Goal: Transaction & Acquisition: Purchase product/service

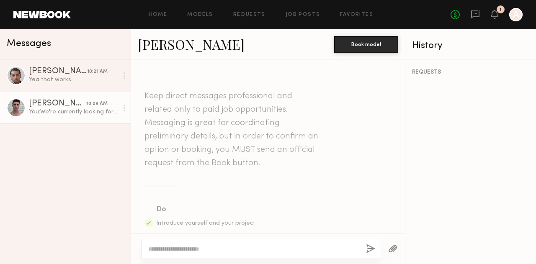
scroll to position [351, 0]
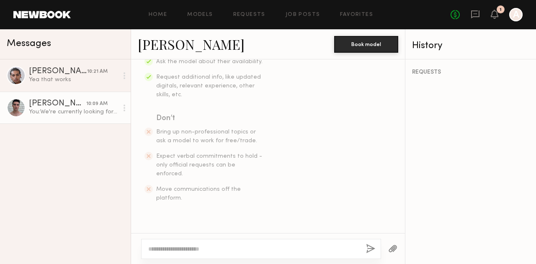
scroll to position [351, 0]
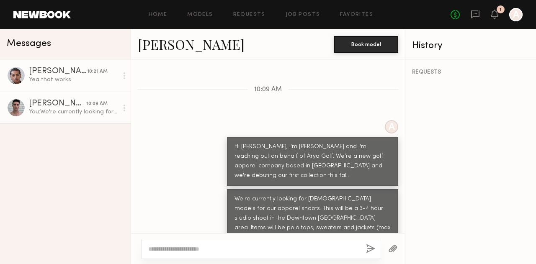
click at [60, 88] on link "[PERSON_NAME] 10:21 AM Yea that works" at bounding box center [65, 76] width 131 height 32
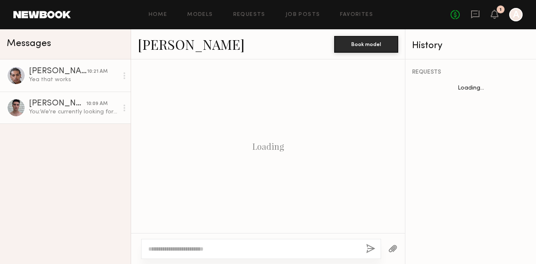
scroll to position [420, 0]
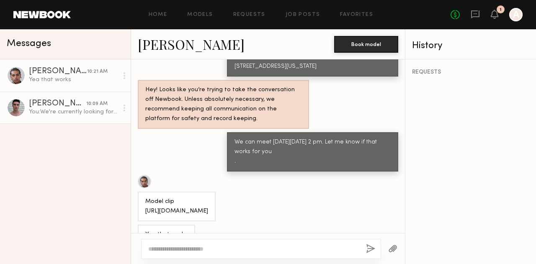
click at [64, 111] on div "You: We're currently looking for [DEMOGRAPHIC_DATA] models for our apparel shoo…" at bounding box center [73, 112] width 89 height 8
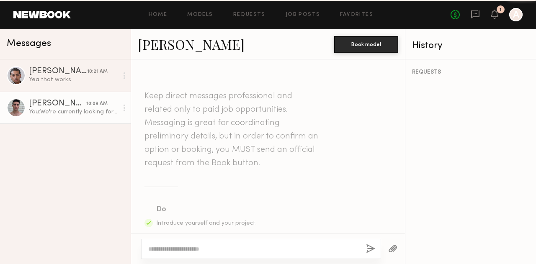
scroll to position [351, 0]
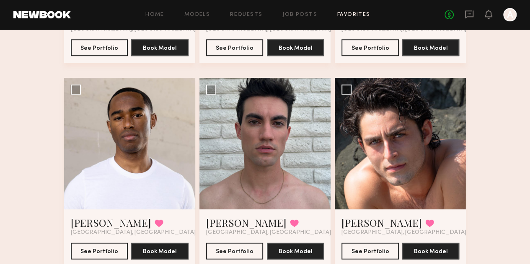
scroll to position [214, 0]
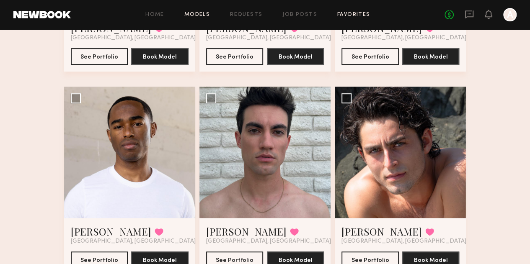
click at [202, 15] on link "Models" at bounding box center [197, 14] width 26 height 5
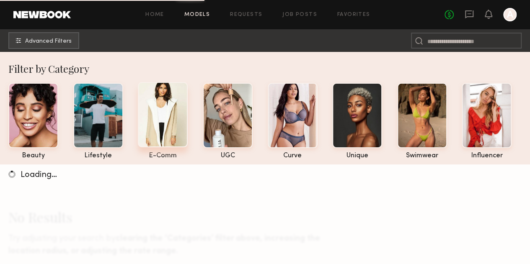
click at [181, 123] on div at bounding box center [163, 114] width 50 height 65
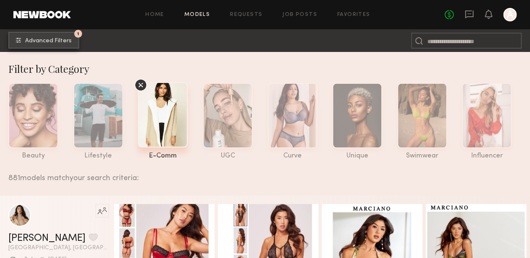
click at [65, 40] on span "Advanced Filters" at bounding box center [48, 41] width 47 height 6
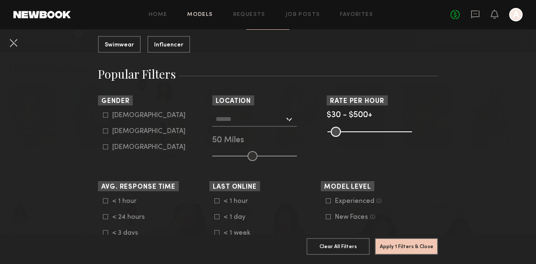
scroll to position [115, 0]
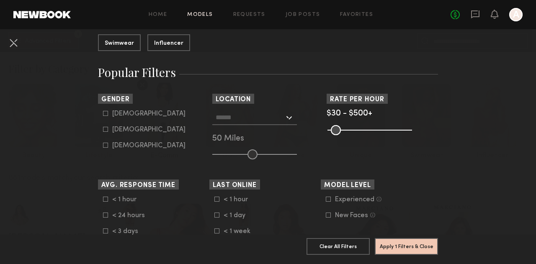
click at [103, 116] on icon at bounding box center [105, 113] width 5 height 5
type input "*"
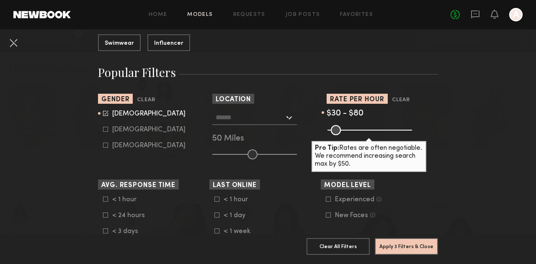
drag, startPoint x: 404, startPoint y: 130, endPoint x: 337, endPoint y: 141, distance: 67.9
type input "**"
click at [337, 135] on input "range" at bounding box center [370, 130] width 85 height 10
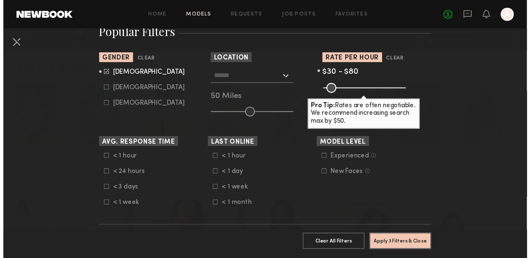
scroll to position [171, 0]
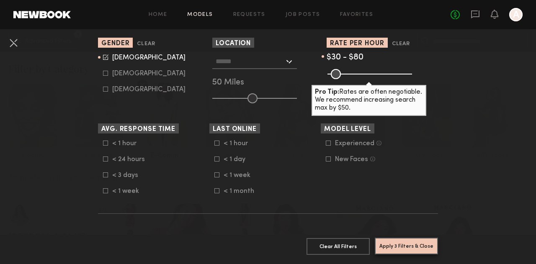
click at [417, 241] on button "Apply 3 Filters & Close" at bounding box center [406, 246] width 63 height 17
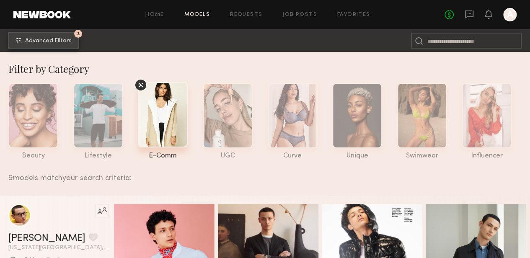
click at [57, 40] on span "Advanced Filters" at bounding box center [48, 41] width 47 height 6
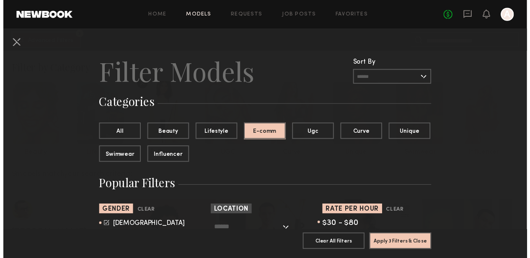
scroll to position [122, 0]
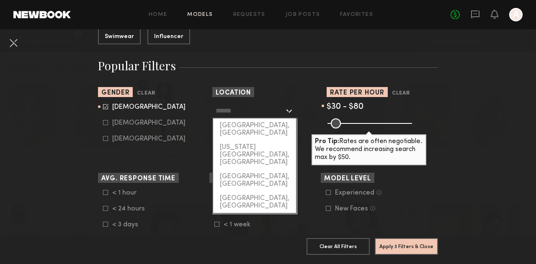
click at [229, 106] on input "text" at bounding box center [250, 110] width 69 height 14
click at [238, 122] on div "[GEOGRAPHIC_DATA], [GEOGRAPHIC_DATA]" at bounding box center [254, 130] width 83 height 22
type input "**********"
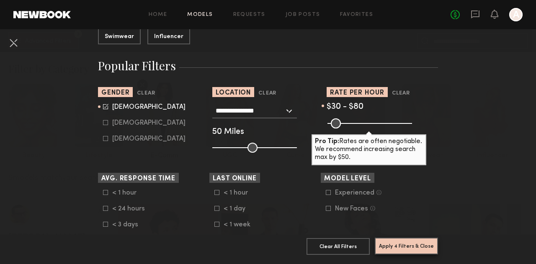
click at [411, 238] on button "Apply 4 Filters & Close" at bounding box center [406, 246] width 63 height 17
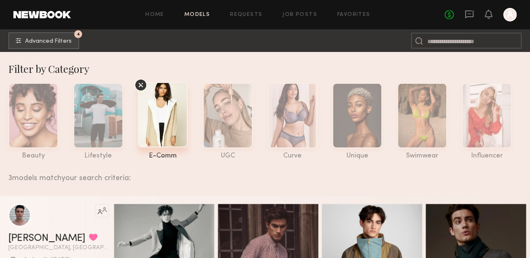
click at [139, 86] on icon at bounding box center [141, 85] width 5 height 5
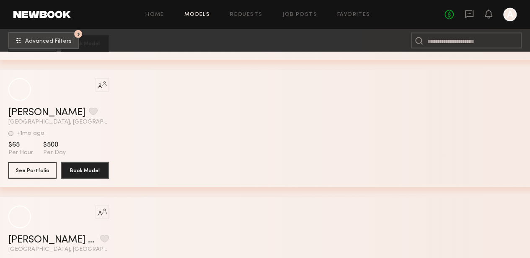
scroll to position [887, 0]
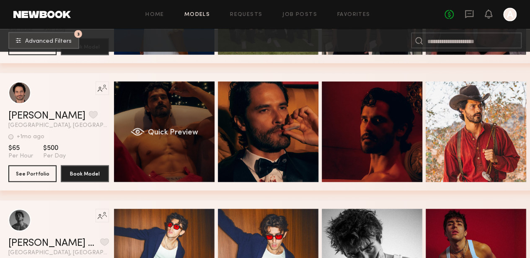
click at [191, 126] on div "Quick Preview" at bounding box center [164, 132] width 101 height 101
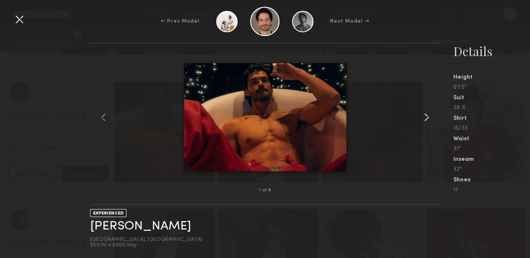
click at [432, 112] on common-icon at bounding box center [426, 117] width 13 height 13
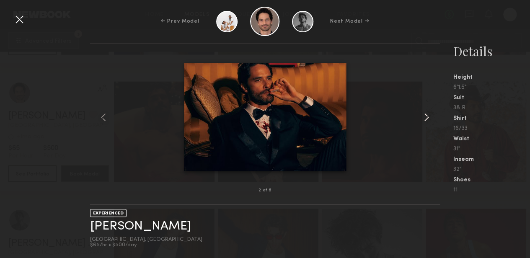
click at [432, 112] on common-icon at bounding box center [426, 117] width 13 height 13
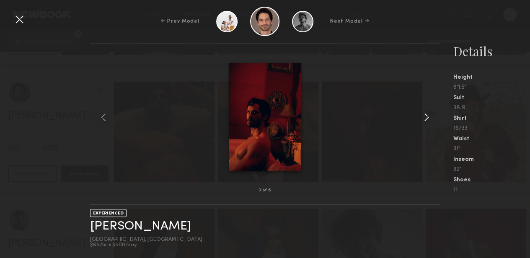
click at [432, 112] on common-icon at bounding box center [426, 117] width 13 height 13
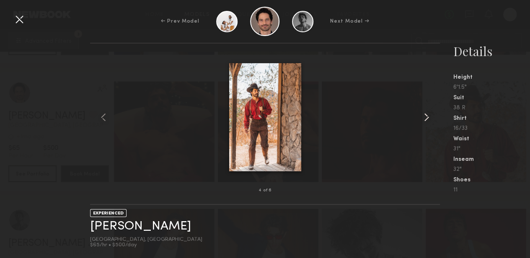
click at [432, 112] on common-icon at bounding box center [426, 117] width 13 height 13
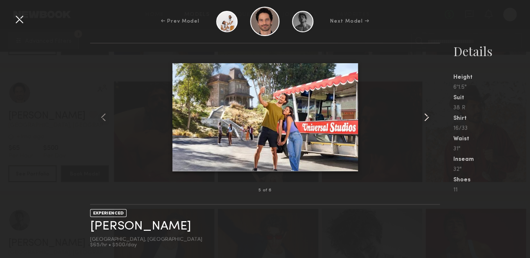
click at [432, 112] on common-icon at bounding box center [426, 117] width 13 height 13
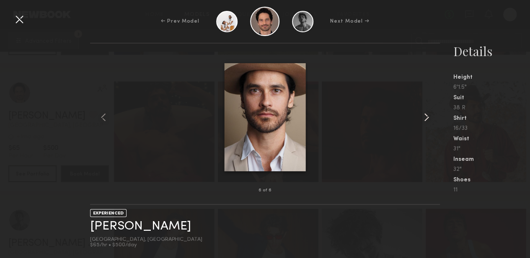
click at [432, 112] on common-icon at bounding box center [426, 117] width 13 height 13
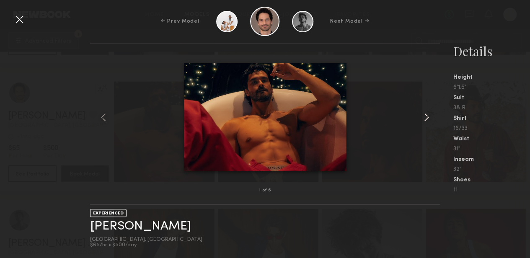
click at [432, 112] on common-icon at bounding box center [426, 117] width 13 height 13
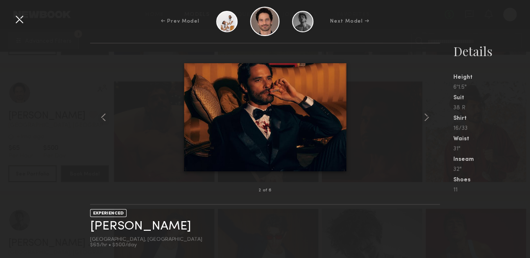
click at [23, 19] on div at bounding box center [19, 19] width 13 height 13
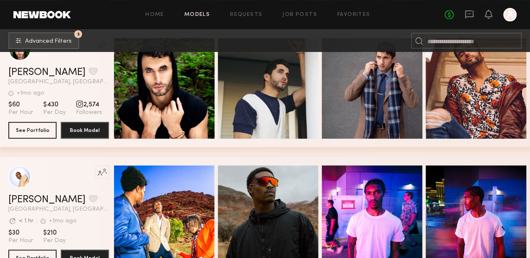
scroll to position [1674, 0]
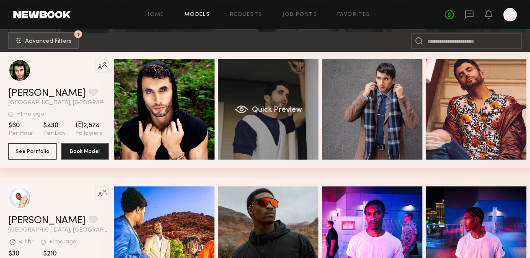
click at [265, 88] on div "Quick Preview" at bounding box center [268, 109] width 101 height 101
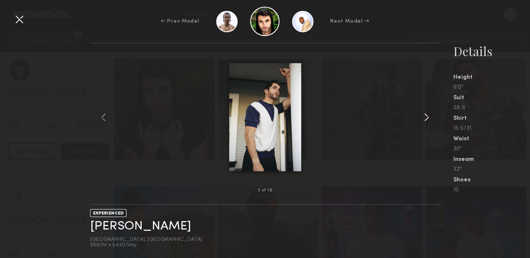
click at [430, 113] on common-icon at bounding box center [426, 117] width 13 height 13
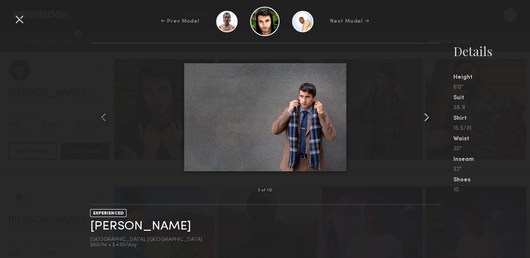
click at [430, 113] on common-icon at bounding box center [426, 117] width 13 height 13
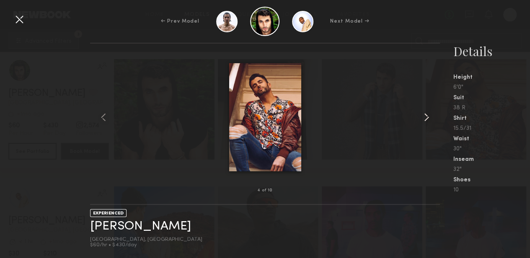
click at [430, 113] on common-icon at bounding box center [426, 117] width 13 height 13
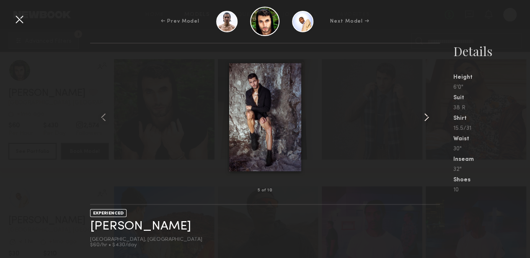
click at [430, 113] on common-icon at bounding box center [426, 117] width 13 height 13
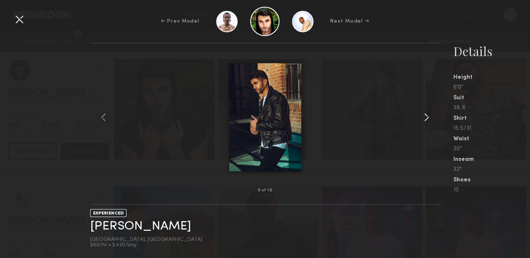
click at [430, 113] on common-icon at bounding box center [426, 117] width 13 height 13
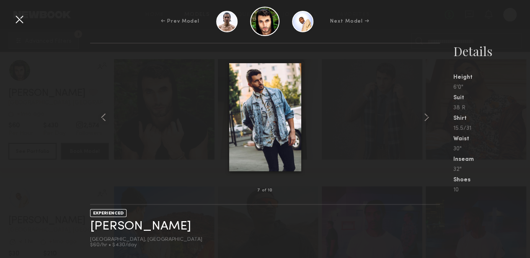
click at [408, 54] on nb-gallery-light "7 of 10" at bounding box center [265, 124] width 350 height 162
click at [20, 22] on div at bounding box center [19, 19] width 13 height 13
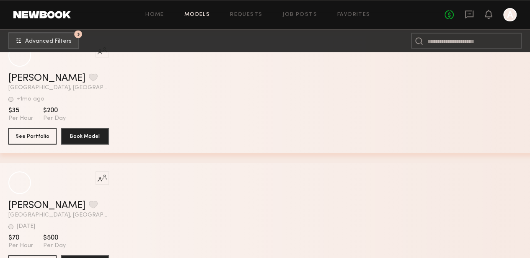
scroll to position [5078, 0]
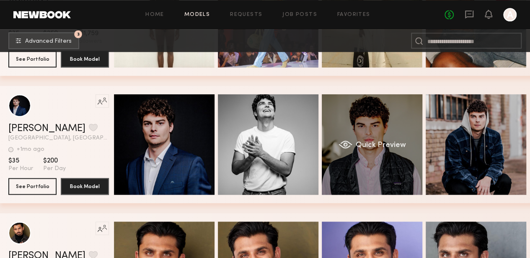
click at [371, 119] on div "Quick Preview" at bounding box center [372, 144] width 101 height 101
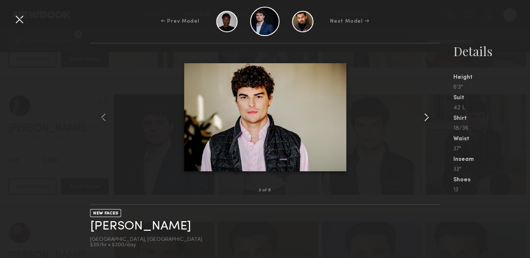
click at [424, 118] on common-icon at bounding box center [426, 117] width 13 height 13
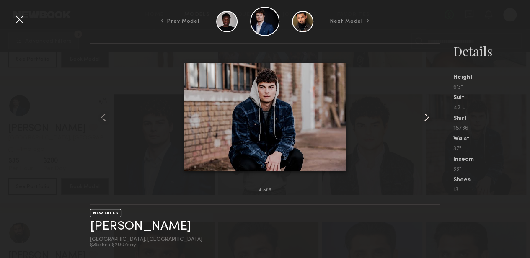
click at [424, 118] on common-icon at bounding box center [426, 117] width 13 height 13
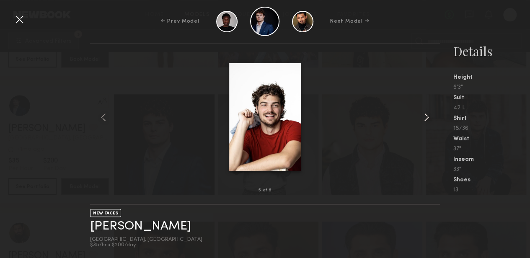
click at [424, 118] on common-icon at bounding box center [426, 117] width 13 height 13
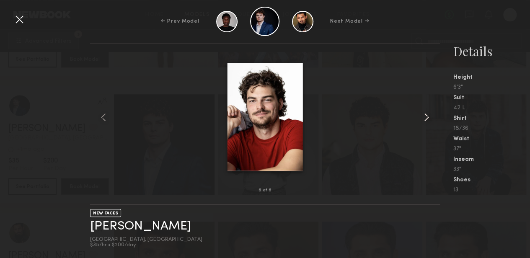
click at [424, 118] on common-icon at bounding box center [426, 117] width 13 height 13
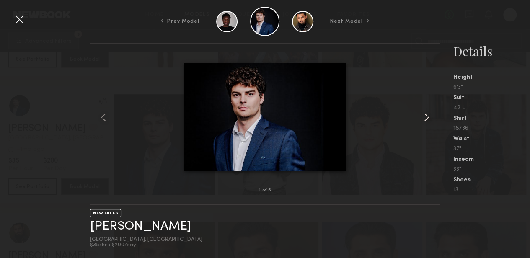
click at [424, 118] on common-icon at bounding box center [426, 117] width 13 height 13
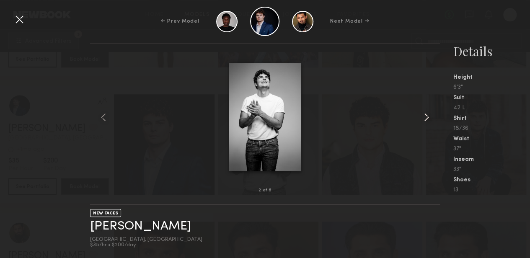
click at [424, 118] on common-icon at bounding box center [426, 117] width 13 height 13
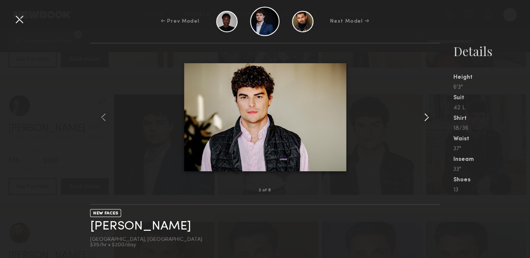
click at [424, 118] on common-icon at bounding box center [426, 117] width 13 height 13
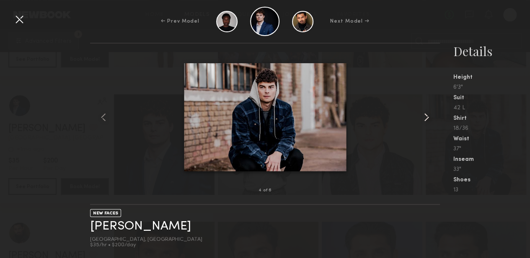
click at [424, 118] on common-icon at bounding box center [426, 117] width 13 height 13
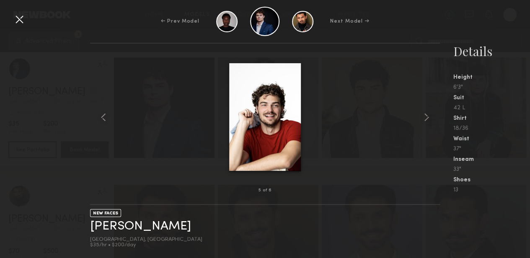
scroll to position [5114, 0]
click at [20, 17] on div at bounding box center [19, 19] width 13 height 13
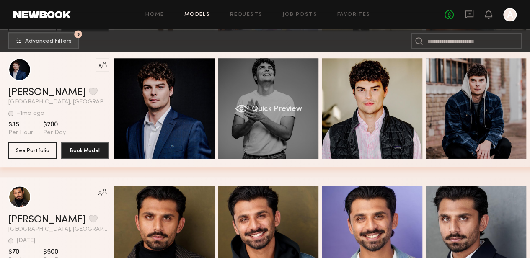
scroll to position [5082, 0]
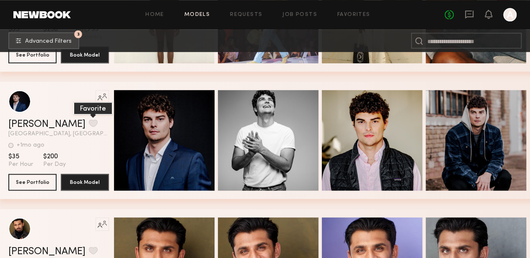
click at [89, 127] on button "grid" at bounding box center [93, 123] width 9 height 8
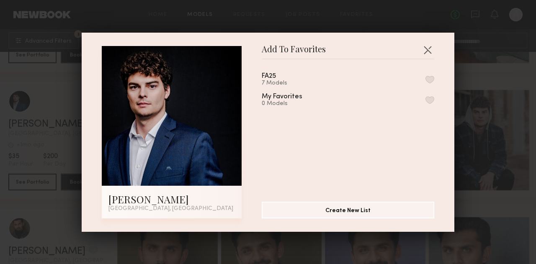
click at [426, 79] on button "button" at bounding box center [430, 80] width 9 height 8
click at [424, 47] on button "button" at bounding box center [427, 49] width 13 height 13
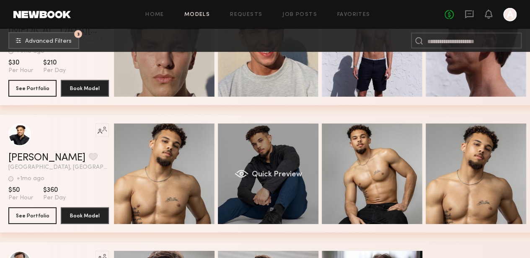
scroll to position [7531, 0]
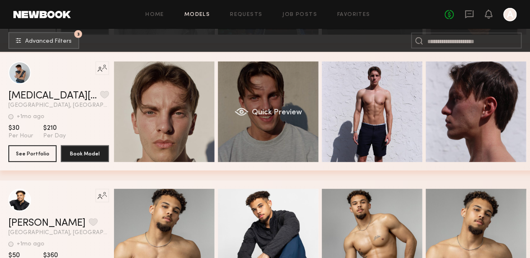
click at [286, 89] on div "Quick Preview" at bounding box center [268, 112] width 101 height 101
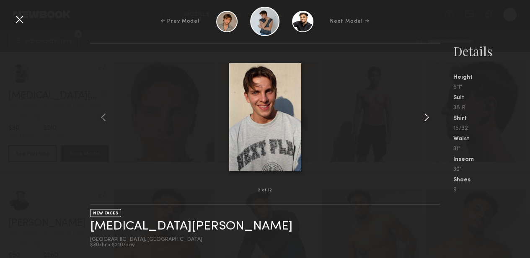
click at [432, 116] on common-icon at bounding box center [426, 117] width 13 height 13
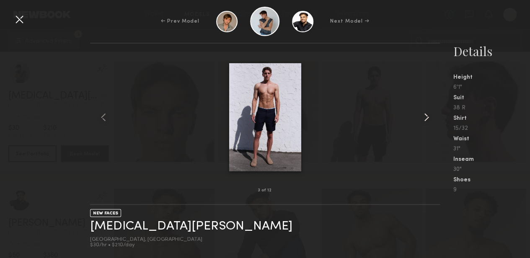
click at [432, 116] on common-icon at bounding box center [426, 117] width 13 height 13
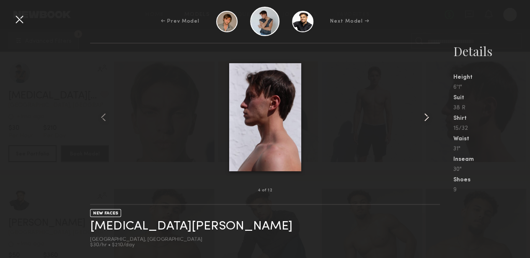
click at [432, 116] on common-icon at bounding box center [426, 117] width 13 height 13
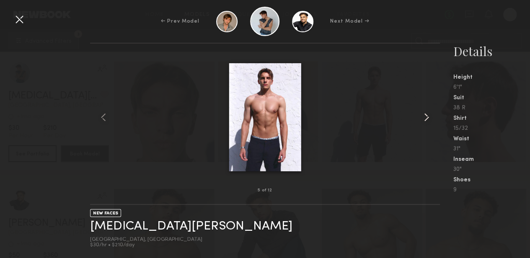
click at [432, 116] on common-icon at bounding box center [426, 117] width 13 height 13
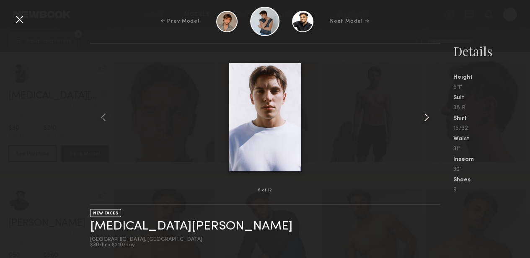
click at [432, 116] on common-icon at bounding box center [426, 117] width 13 height 13
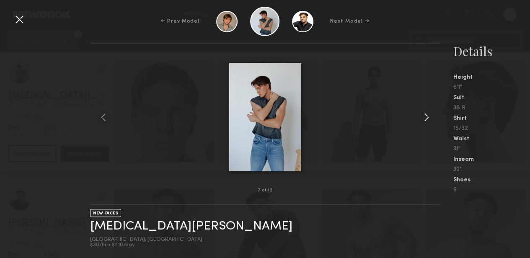
click at [432, 116] on common-icon at bounding box center [426, 117] width 13 height 13
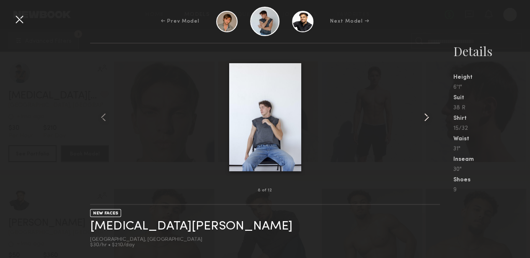
click at [432, 116] on common-icon at bounding box center [426, 117] width 13 height 13
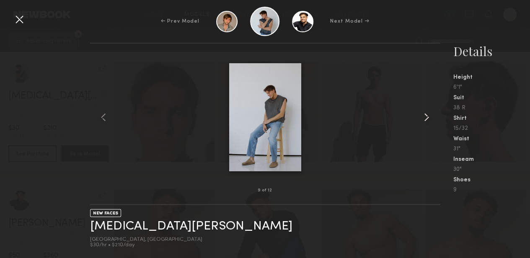
click at [432, 116] on common-icon at bounding box center [426, 117] width 13 height 13
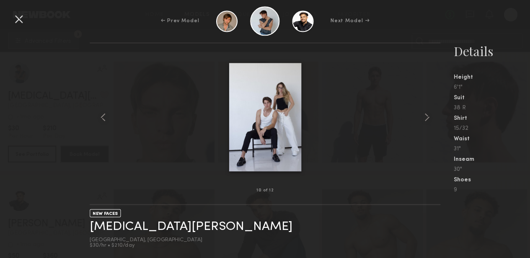
scroll to position [7530, 0]
click at [426, 115] on common-icon at bounding box center [426, 117] width 13 height 13
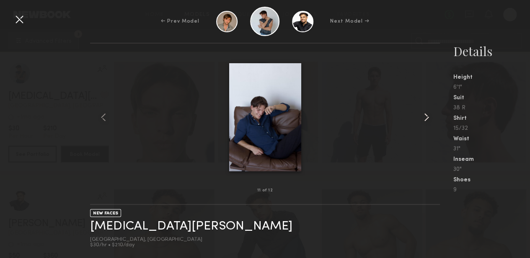
click at [426, 115] on common-icon at bounding box center [426, 117] width 13 height 13
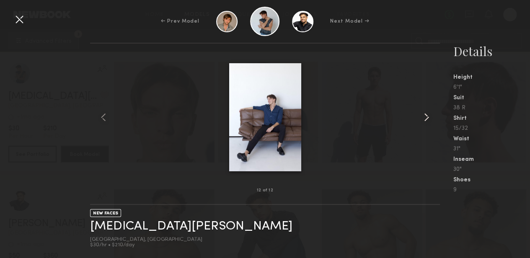
click at [426, 115] on common-icon at bounding box center [426, 117] width 13 height 13
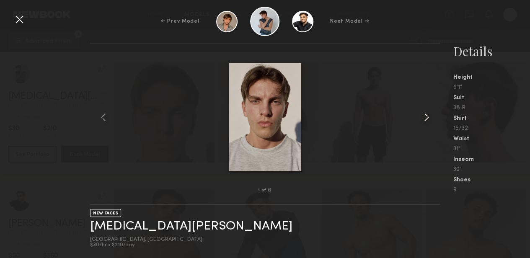
click at [426, 115] on common-icon at bounding box center [426, 117] width 13 height 13
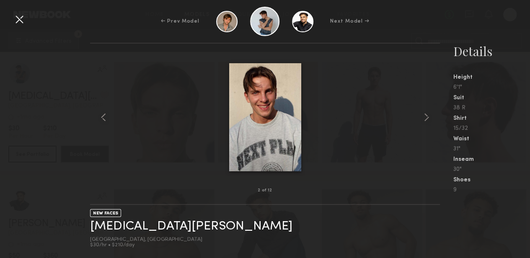
click at [21, 22] on div at bounding box center [19, 19] width 13 height 13
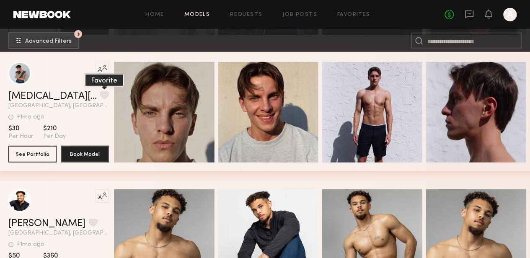
click at [100, 98] on button "grid" at bounding box center [104, 95] width 9 height 8
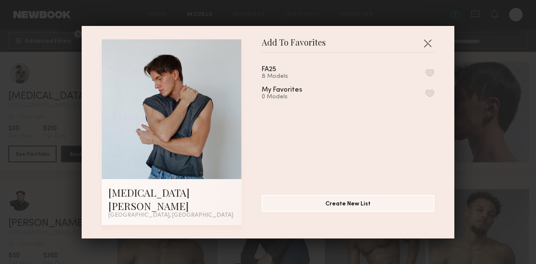
drag, startPoint x: 425, startPoint y: 78, endPoint x: 419, endPoint y: 80, distance: 6.6
click at [419, 80] on div "FA25 8 Models My Favorites 0 Models" at bounding box center [352, 121] width 181 height 122
click at [426, 77] on button "button" at bounding box center [430, 73] width 9 height 8
click at [423, 50] on button "button" at bounding box center [427, 42] width 13 height 13
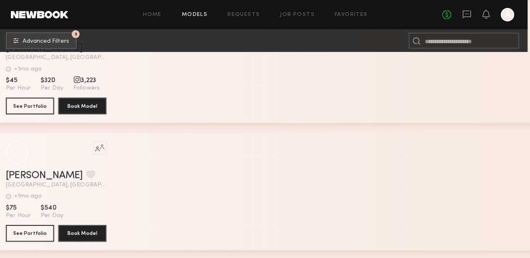
scroll to position [14284, 3]
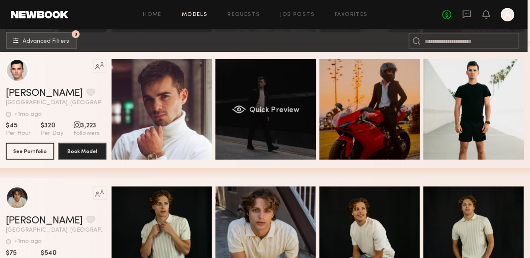
click at [270, 86] on div "Quick Preview" at bounding box center [265, 109] width 101 height 101
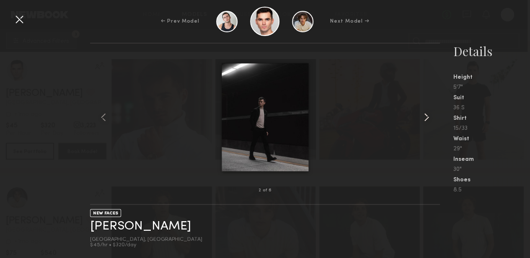
click at [427, 113] on common-icon at bounding box center [426, 117] width 13 height 13
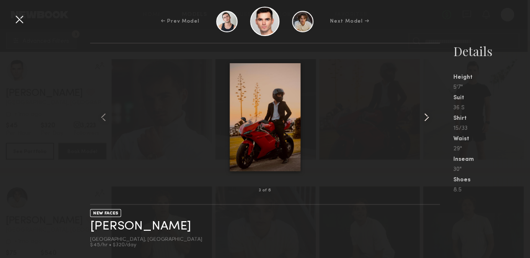
click at [427, 113] on common-icon at bounding box center [426, 117] width 13 height 13
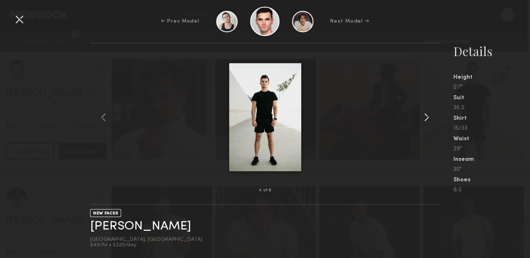
click at [427, 113] on common-icon at bounding box center [426, 117] width 13 height 13
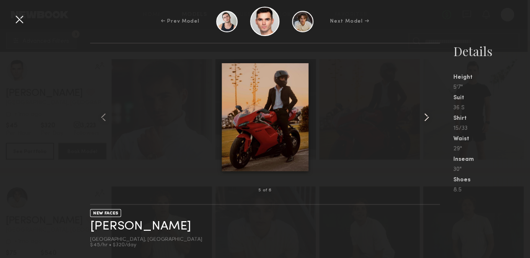
click at [427, 113] on common-icon at bounding box center [426, 117] width 13 height 13
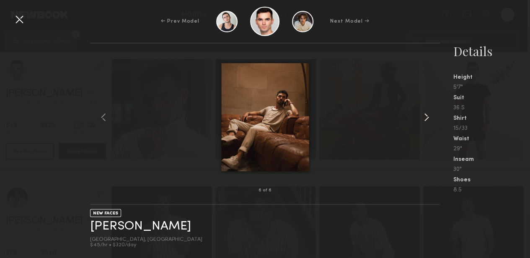
click at [427, 113] on common-icon at bounding box center [426, 117] width 13 height 13
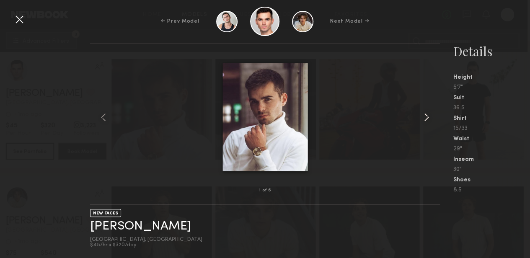
click at [427, 113] on common-icon at bounding box center [426, 117] width 13 height 13
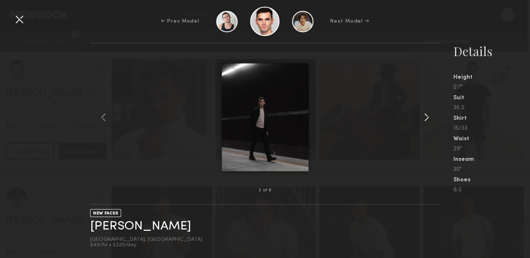
click at [427, 113] on common-icon at bounding box center [426, 117] width 13 height 13
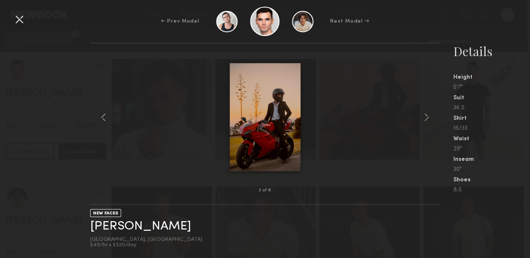
click at [18, 23] on div at bounding box center [19, 19] width 13 height 13
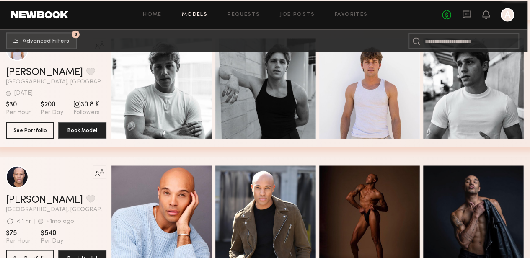
scroll to position [14887, 3]
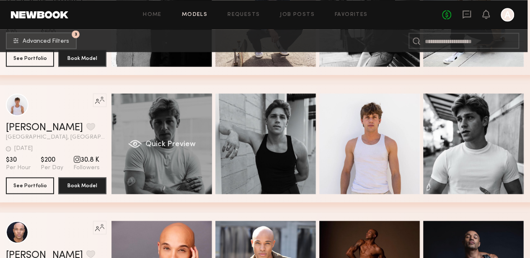
click at [181, 131] on div "Quick Preview" at bounding box center [161, 143] width 101 height 101
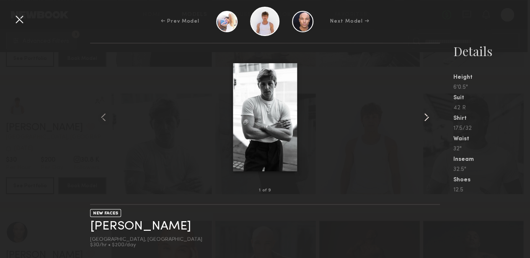
click at [424, 115] on common-icon at bounding box center [426, 117] width 13 height 13
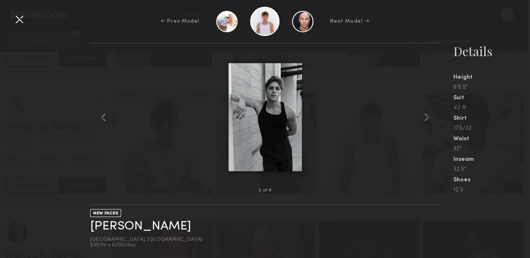
click at [20, 20] on div at bounding box center [19, 19] width 13 height 13
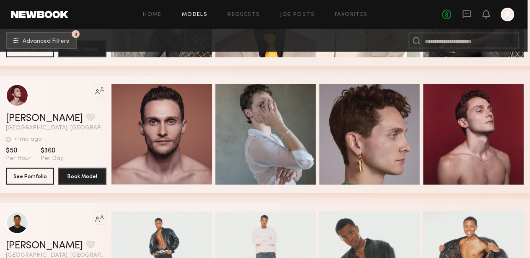
scroll to position [15278, 3]
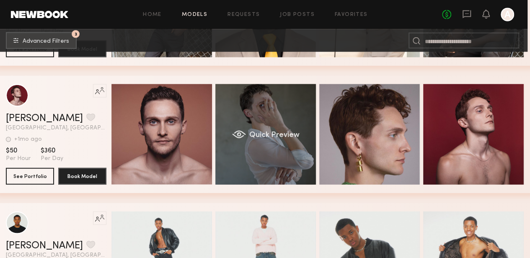
click at [253, 124] on div "Quick Preview" at bounding box center [265, 134] width 101 height 101
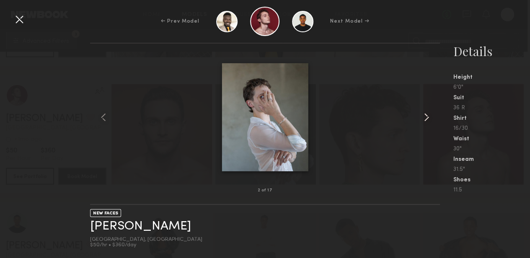
click at [431, 112] on common-icon at bounding box center [426, 117] width 13 height 13
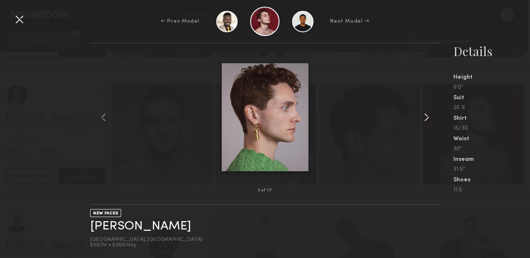
click at [431, 112] on common-icon at bounding box center [426, 117] width 13 height 13
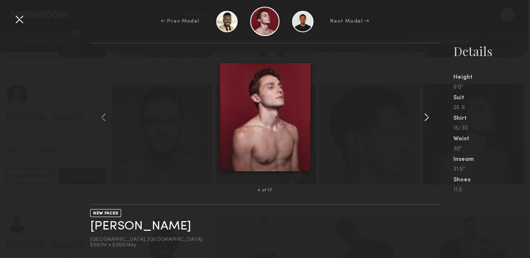
click at [431, 112] on common-icon at bounding box center [426, 117] width 13 height 13
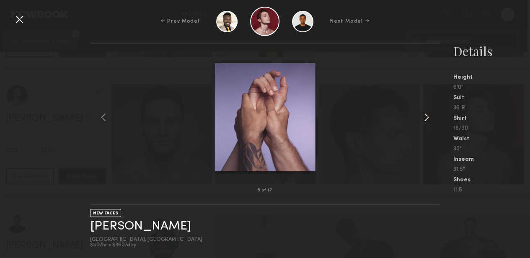
click at [431, 112] on common-icon at bounding box center [426, 117] width 13 height 13
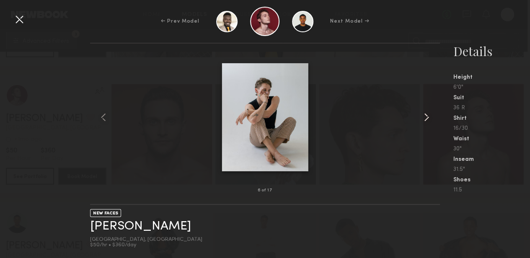
click at [431, 112] on common-icon at bounding box center [426, 117] width 13 height 13
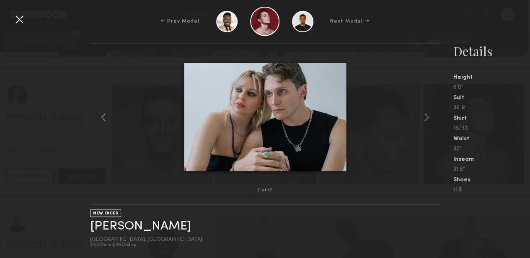
click at [21, 21] on div at bounding box center [19, 19] width 13 height 13
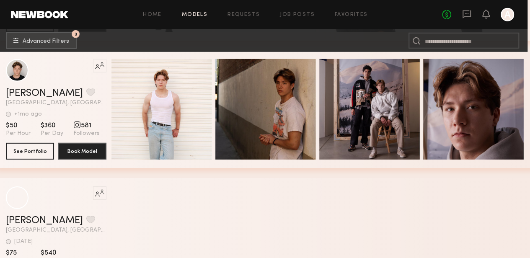
scroll to position [15560, 3]
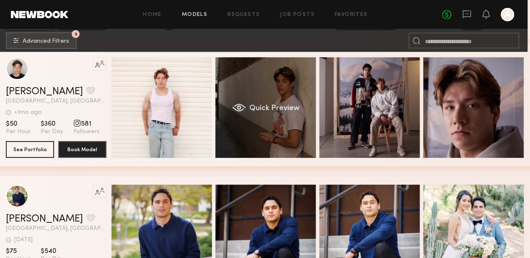
click at [283, 102] on div "Quick Preview" at bounding box center [265, 107] width 101 height 101
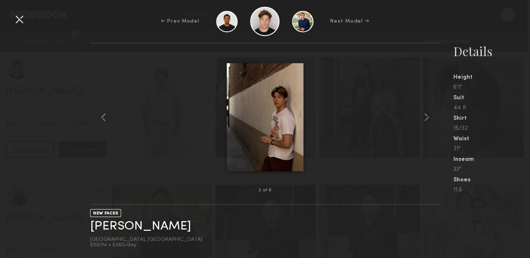
click at [16, 20] on div at bounding box center [19, 19] width 13 height 13
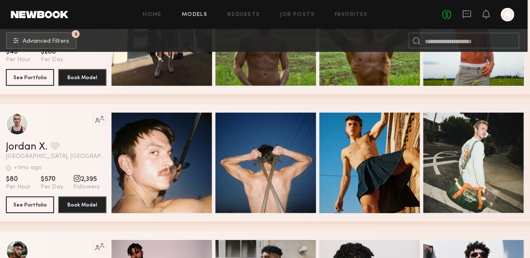
scroll to position [17048, 3]
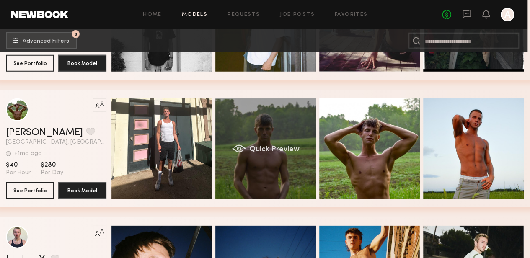
click at [276, 132] on div "Quick Preview" at bounding box center [265, 148] width 101 height 101
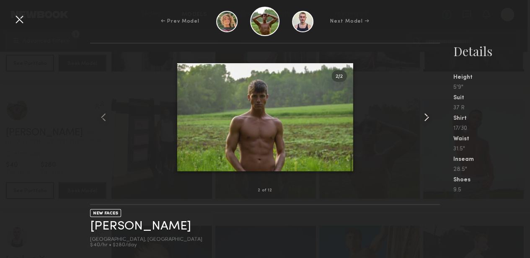
click at [430, 116] on common-icon at bounding box center [426, 117] width 13 height 13
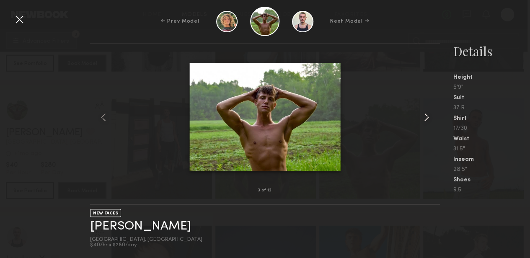
click at [430, 116] on common-icon at bounding box center [426, 117] width 13 height 13
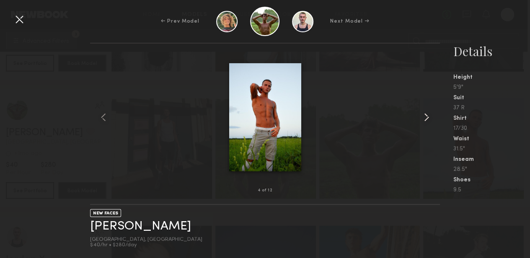
click at [430, 116] on common-icon at bounding box center [426, 117] width 13 height 13
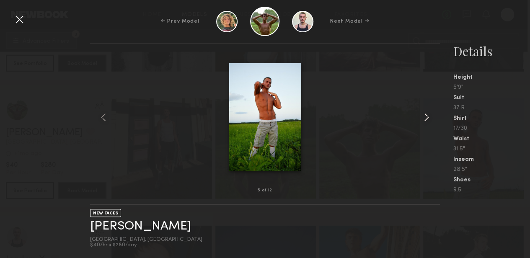
click at [430, 116] on common-icon at bounding box center [426, 117] width 13 height 13
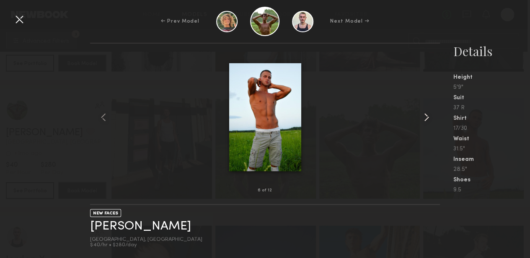
click at [430, 116] on common-icon at bounding box center [426, 117] width 13 height 13
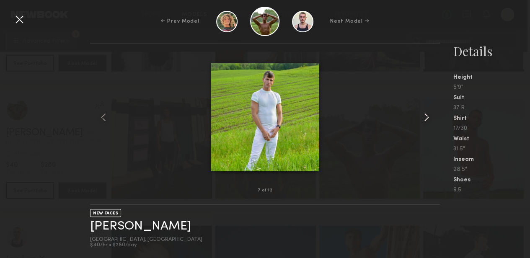
click at [430, 116] on common-icon at bounding box center [426, 117] width 13 height 13
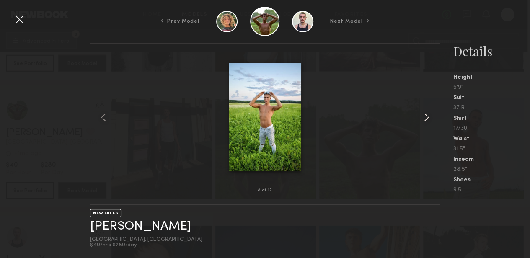
click at [430, 116] on common-icon at bounding box center [426, 117] width 13 height 13
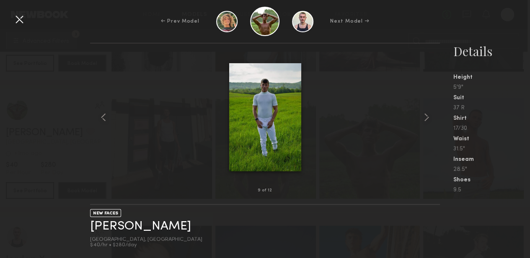
click at [23, 20] on div at bounding box center [19, 19] width 13 height 13
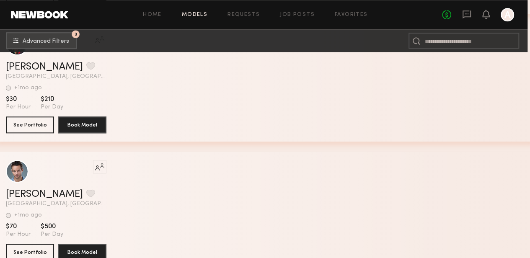
scroll to position [17776, 3]
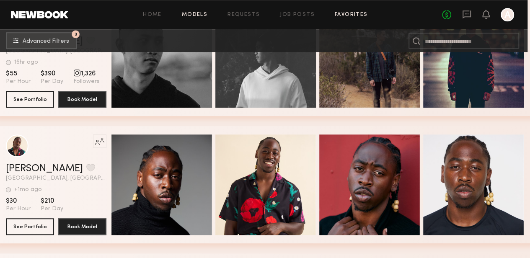
click at [350, 14] on link "Favorites" at bounding box center [351, 14] width 33 height 5
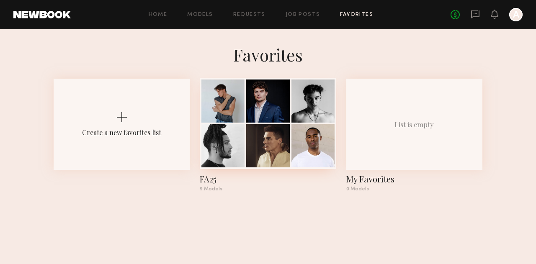
click at [246, 101] on div at bounding box center [268, 123] width 136 height 91
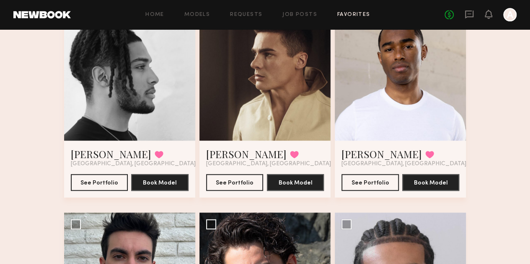
scroll to position [291, 0]
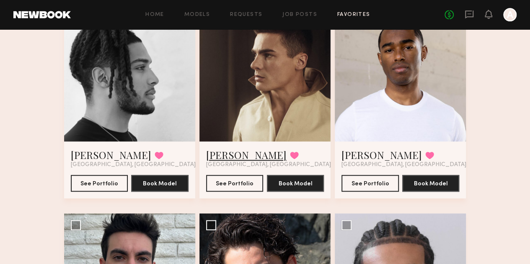
click at [216, 162] on link "Connell O." at bounding box center [246, 154] width 80 height 13
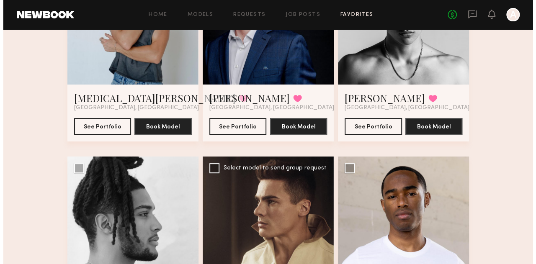
scroll to position [0, 0]
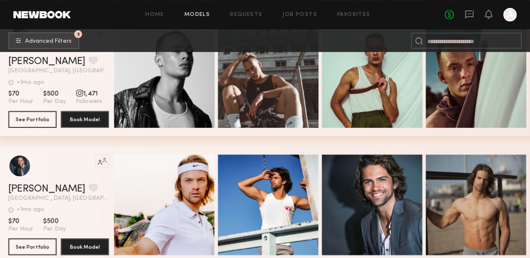
scroll to position [1789, 0]
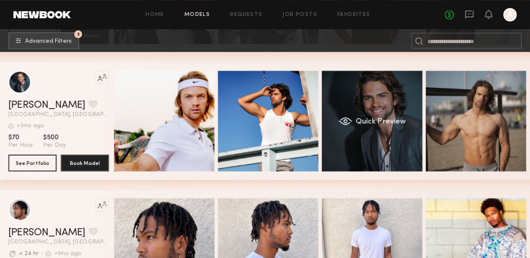
click at [393, 106] on div "Quick Preview" at bounding box center [372, 121] width 101 height 101
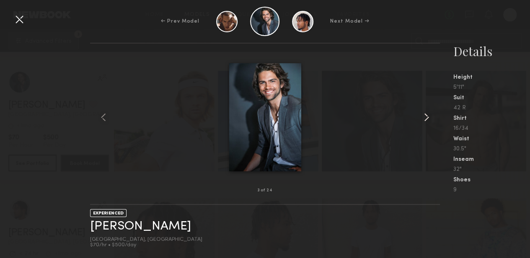
click at [427, 115] on common-icon at bounding box center [426, 117] width 13 height 13
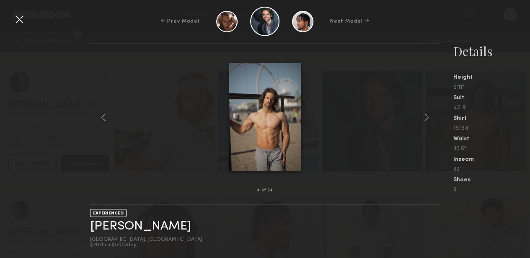
click at [15, 17] on div at bounding box center [19, 19] width 13 height 13
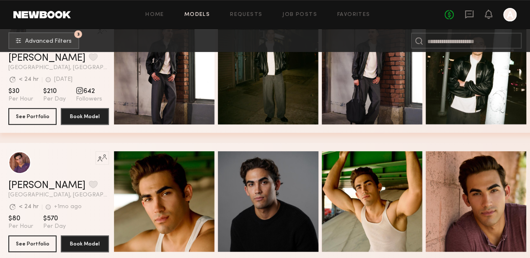
scroll to position [3262, 0]
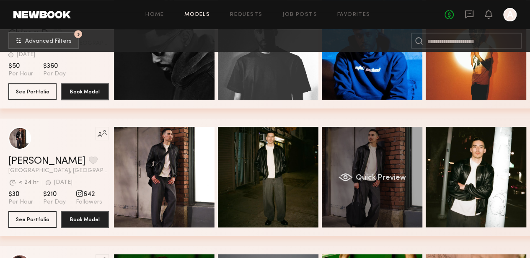
click at [395, 185] on div "Quick Preview" at bounding box center [372, 177] width 101 height 101
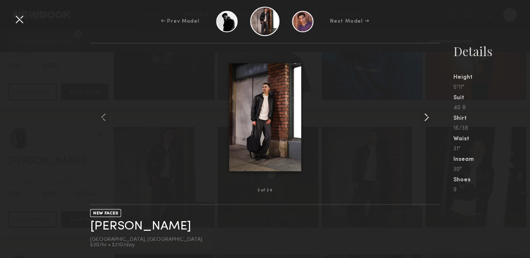
click at [425, 116] on common-icon at bounding box center [426, 117] width 13 height 13
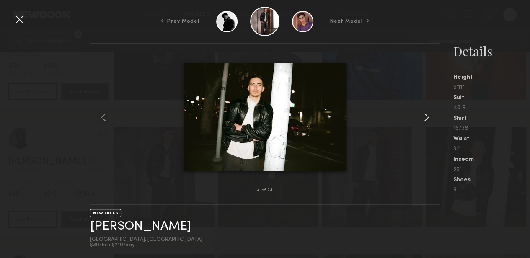
click at [425, 116] on common-icon at bounding box center [426, 117] width 13 height 13
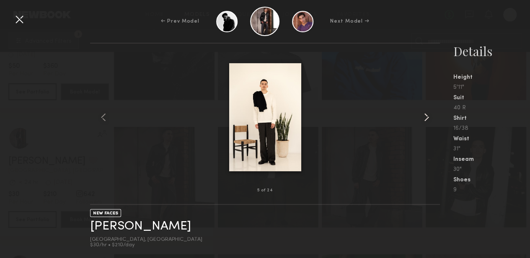
click at [425, 116] on common-icon at bounding box center [426, 117] width 13 height 13
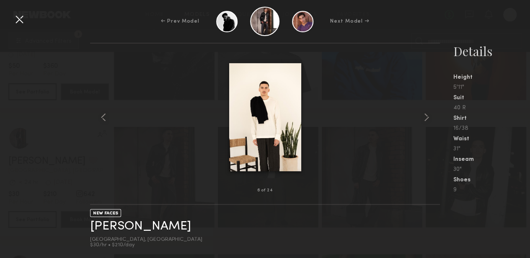
click at [20, 18] on div at bounding box center [19, 19] width 13 height 13
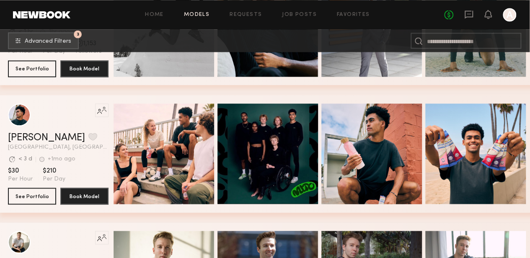
scroll to position [3824, 0]
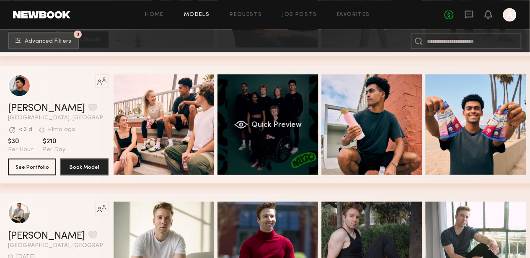
click at [260, 140] on div "Quick Preview" at bounding box center [267, 124] width 101 height 101
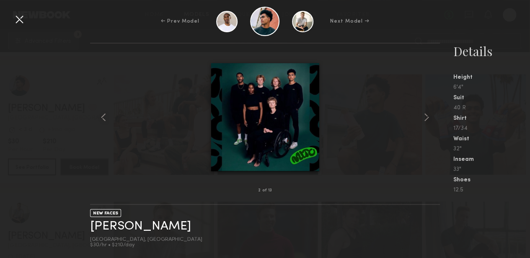
click at [22, 21] on div at bounding box center [19, 19] width 13 height 13
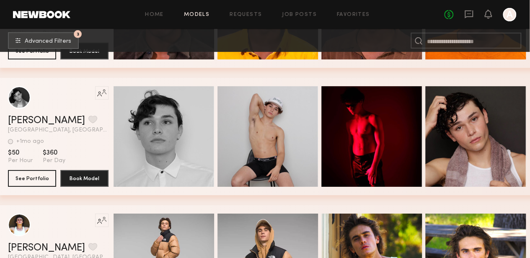
scroll to position [6115, 0]
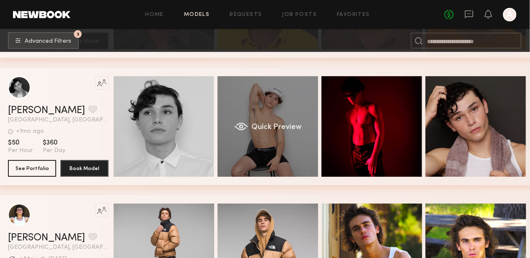
click at [287, 113] on div "Quick Preview" at bounding box center [267, 126] width 101 height 101
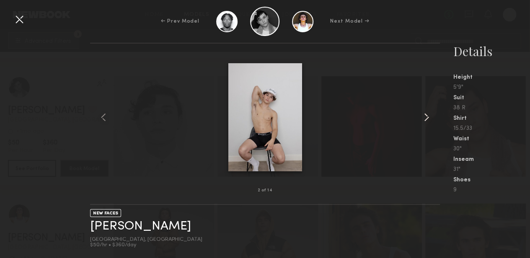
click at [426, 114] on common-icon at bounding box center [426, 117] width 13 height 13
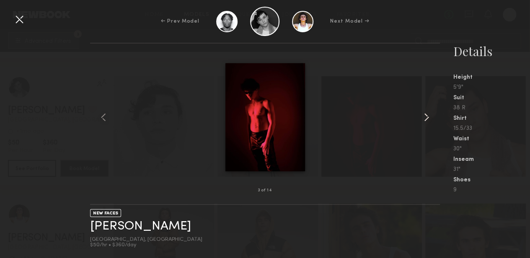
click at [426, 114] on common-icon at bounding box center [426, 117] width 13 height 13
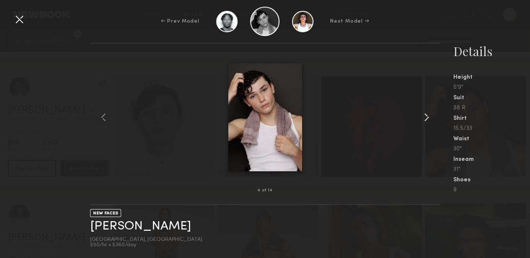
click at [426, 114] on common-icon at bounding box center [426, 117] width 13 height 13
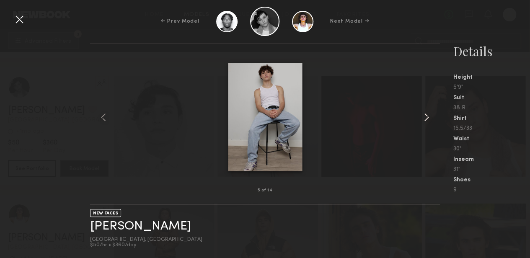
click at [426, 114] on common-icon at bounding box center [426, 117] width 13 height 13
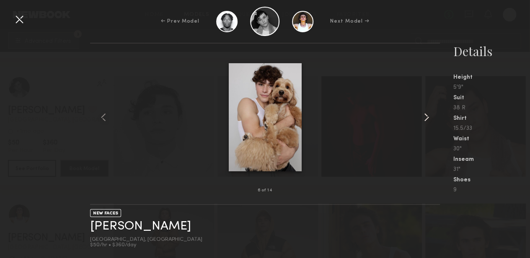
click at [426, 114] on common-icon at bounding box center [426, 117] width 13 height 13
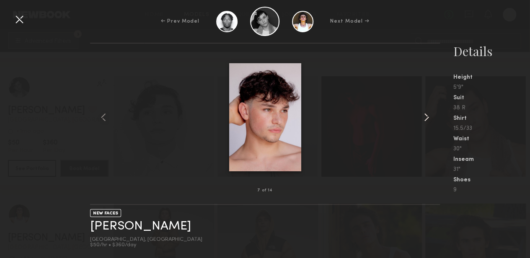
click at [426, 114] on common-icon at bounding box center [426, 117] width 13 height 13
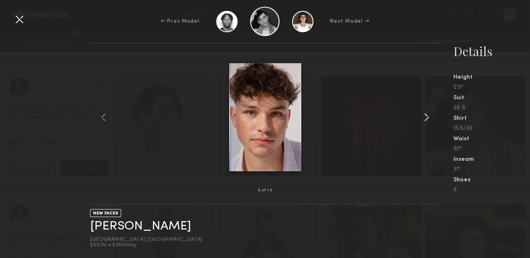
click at [426, 114] on common-icon at bounding box center [426, 117] width 13 height 13
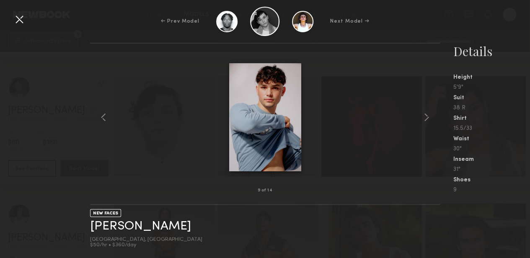
click at [19, 20] on div at bounding box center [19, 19] width 13 height 13
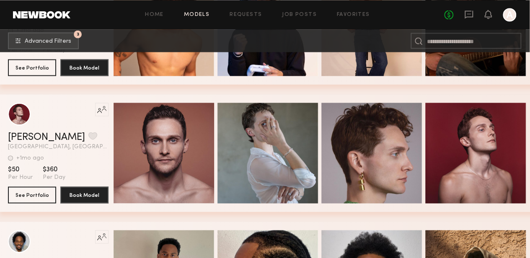
scroll to position [7012, 0]
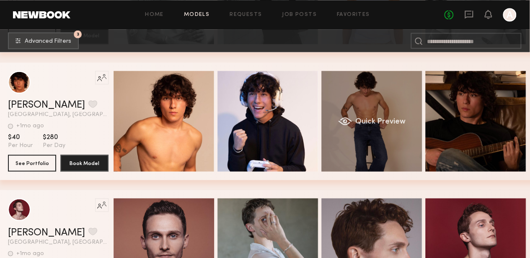
click at [393, 99] on div "Quick Preview" at bounding box center [371, 121] width 101 height 101
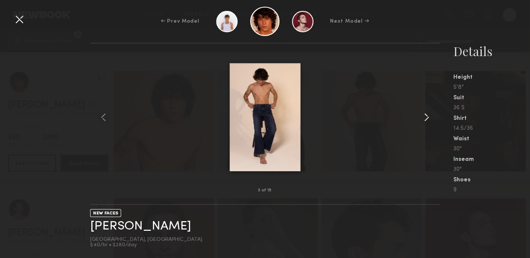
click at [423, 116] on common-icon at bounding box center [426, 117] width 13 height 13
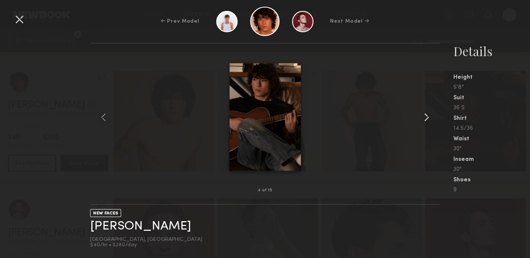
click at [423, 116] on common-icon at bounding box center [426, 117] width 13 height 13
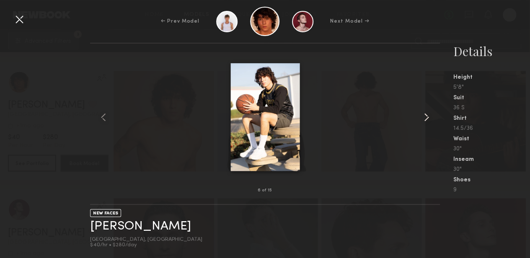
click at [423, 116] on common-icon at bounding box center [426, 117] width 13 height 13
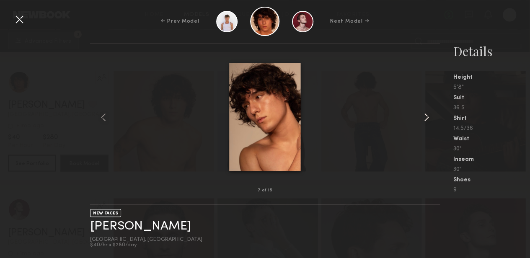
click at [423, 116] on common-icon at bounding box center [426, 117] width 13 height 13
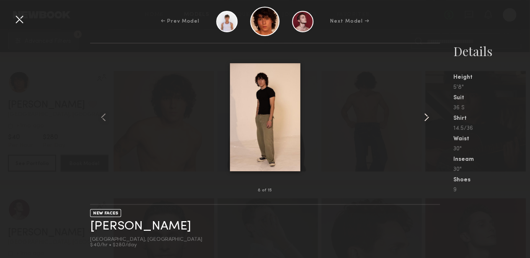
click at [423, 116] on common-icon at bounding box center [426, 117] width 13 height 13
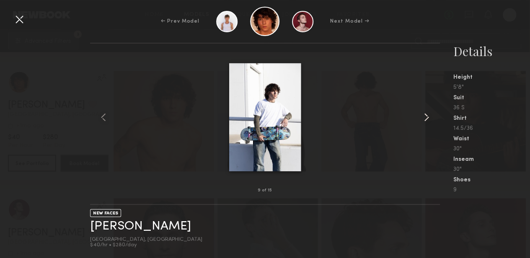
click at [423, 116] on common-icon at bounding box center [426, 117] width 13 height 13
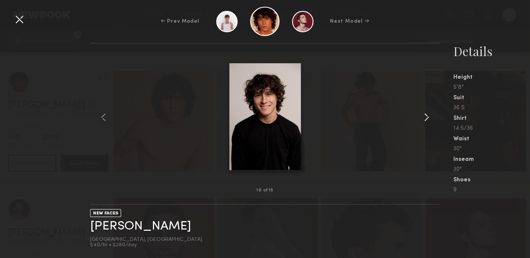
click at [423, 116] on common-icon at bounding box center [426, 117] width 13 height 13
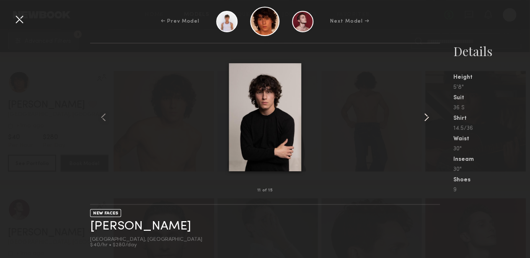
click at [423, 116] on common-icon at bounding box center [426, 117] width 13 height 13
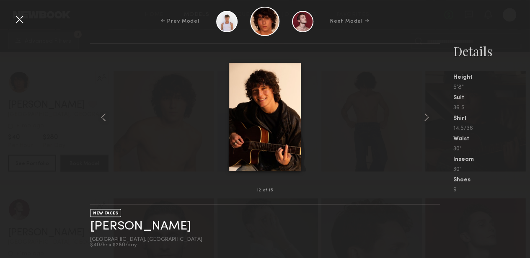
click at [21, 21] on div at bounding box center [19, 19] width 13 height 13
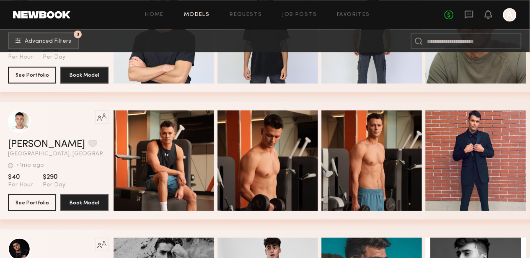
scroll to position [10158, 0]
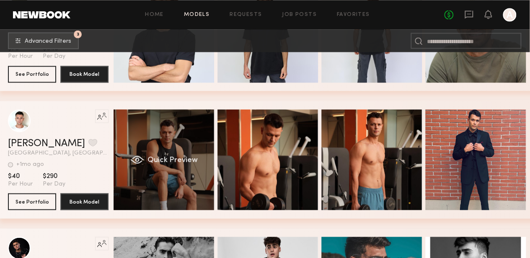
click at [161, 127] on div "Quick Preview" at bounding box center [164, 159] width 101 height 101
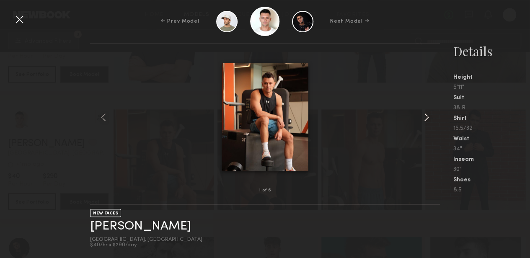
click at [420, 120] on common-icon at bounding box center [426, 117] width 13 height 13
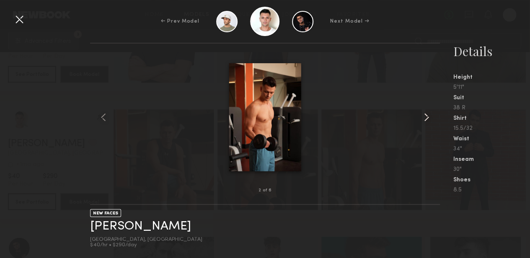
click at [420, 120] on common-icon at bounding box center [426, 117] width 13 height 13
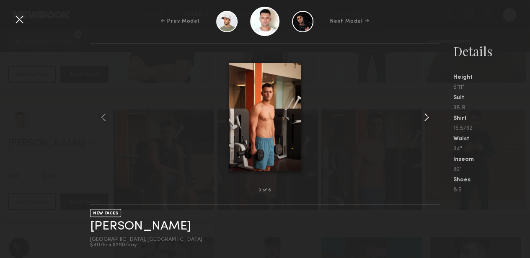
click at [420, 120] on common-icon at bounding box center [426, 117] width 13 height 13
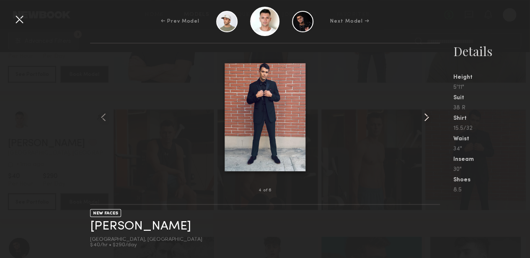
click at [424, 119] on common-icon at bounding box center [426, 117] width 13 height 13
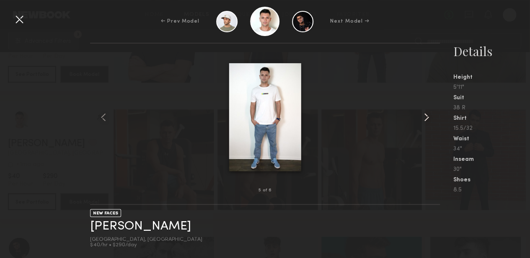
click at [424, 119] on common-icon at bounding box center [426, 117] width 13 height 13
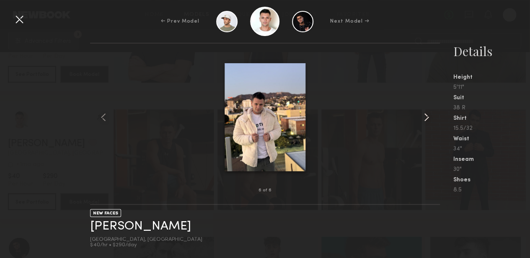
click at [424, 119] on common-icon at bounding box center [426, 117] width 13 height 13
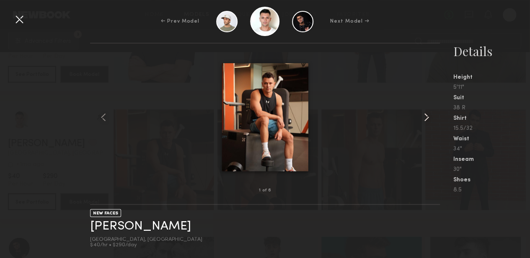
click at [424, 119] on common-icon at bounding box center [426, 117] width 13 height 13
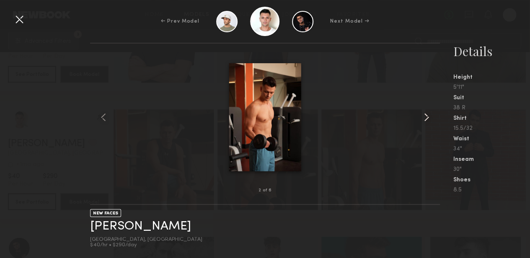
click at [424, 119] on common-icon at bounding box center [426, 117] width 13 height 13
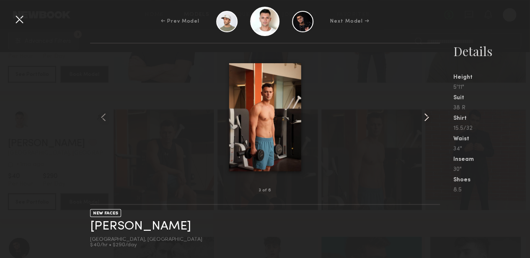
click at [424, 119] on common-icon at bounding box center [426, 117] width 13 height 13
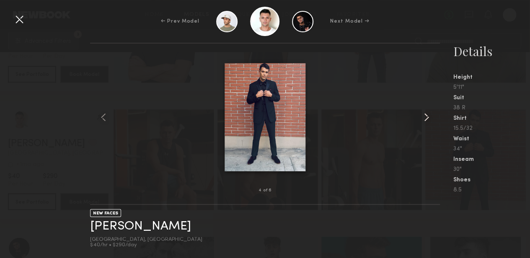
click at [424, 119] on common-icon at bounding box center [426, 117] width 13 height 13
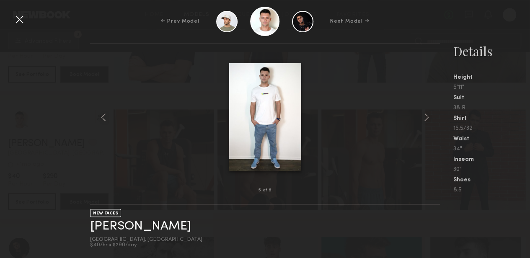
click at [20, 21] on div at bounding box center [19, 19] width 13 height 13
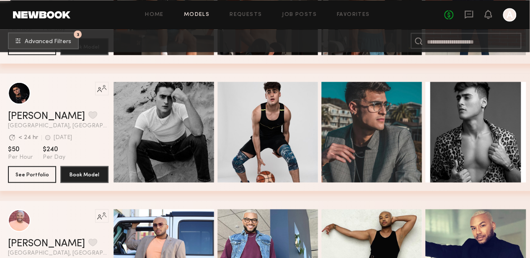
scroll to position [10314, 0]
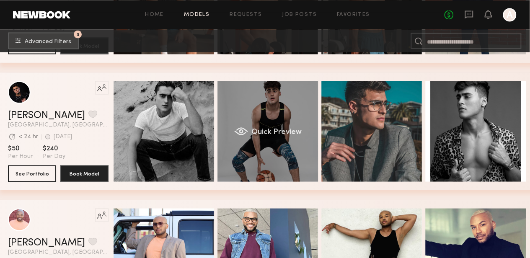
click at [271, 101] on div "Quick Preview" at bounding box center [267, 131] width 101 height 101
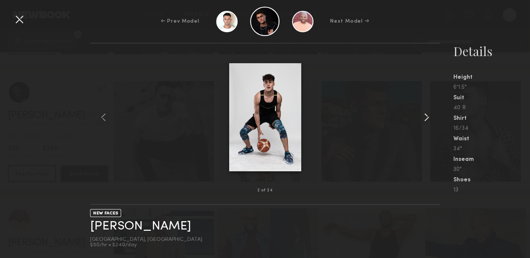
click at [426, 114] on common-icon at bounding box center [426, 117] width 13 height 13
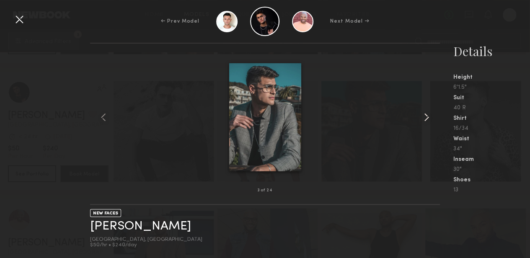
click at [426, 114] on common-icon at bounding box center [426, 117] width 13 height 13
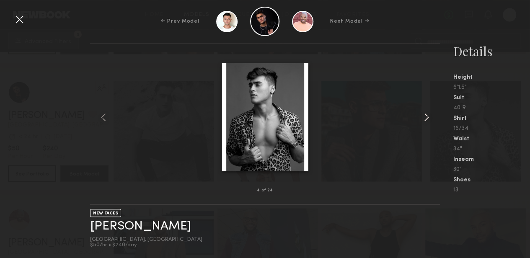
click at [426, 114] on common-icon at bounding box center [426, 117] width 13 height 13
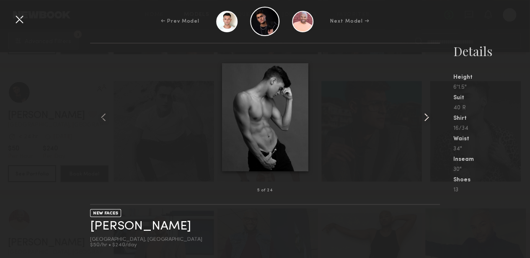
click at [426, 114] on common-icon at bounding box center [426, 117] width 13 height 13
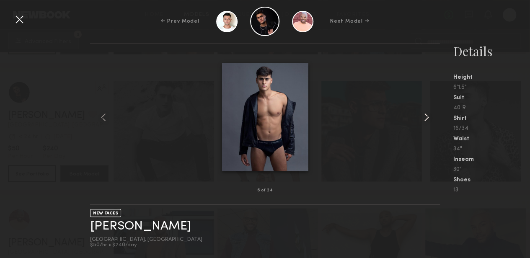
click at [426, 114] on common-icon at bounding box center [426, 117] width 13 height 13
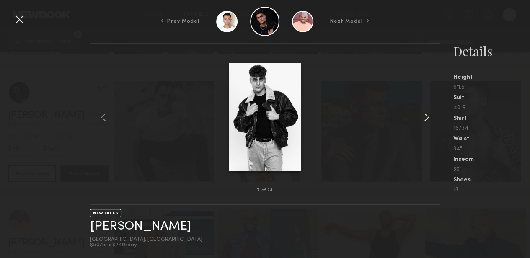
click at [426, 114] on common-icon at bounding box center [426, 117] width 13 height 13
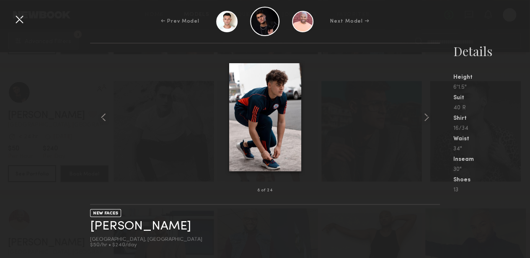
click at [21, 20] on div at bounding box center [19, 19] width 13 height 13
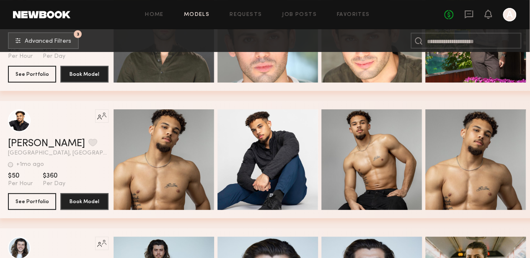
scroll to position [11178, 0]
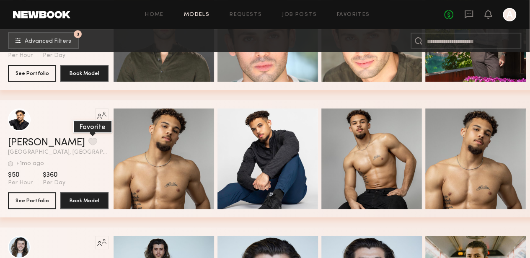
click at [88, 145] on button "grid" at bounding box center [92, 142] width 9 height 8
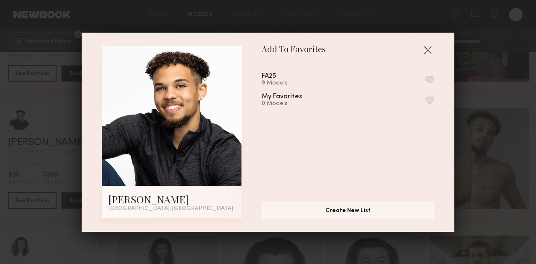
click at [426, 81] on button "button" at bounding box center [430, 80] width 9 height 8
click at [425, 50] on button "button" at bounding box center [427, 49] width 13 height 13
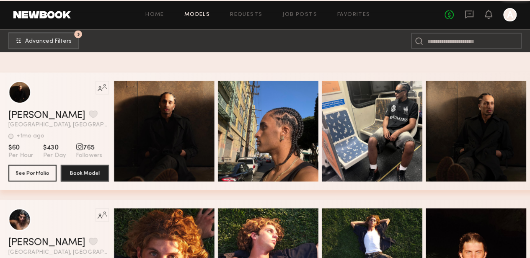
scroll to position [13477, 0]
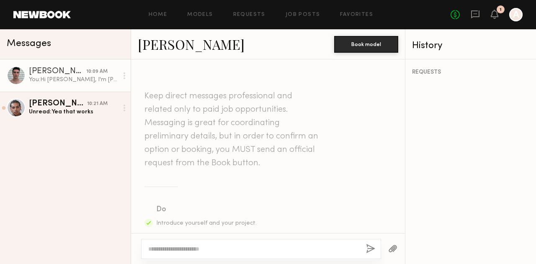
scroll to position [351, 0]
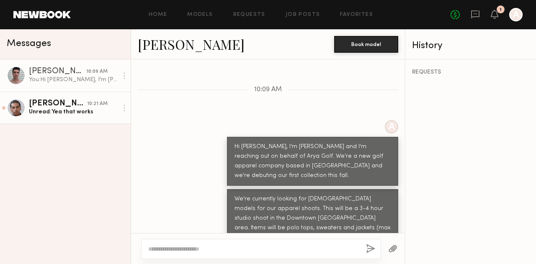
click at [66, 109] on div "Unread: Yea that works" at bounding box center [73, 112] width 89 height 8
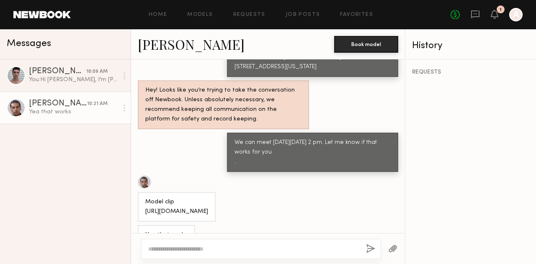
scroll to position [420, 0]
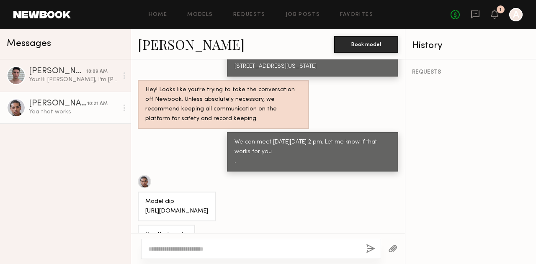
click at [225, 247] on textarea at bounding box center [253, 249] width 211 height 8
drag, startPoint x: 176, startPoint y: 251, endPoint x: 205, endPoint y: 253, distance: 28.5
click at [205, 253] on textarea "**********" at bounding box center [254, 249] width 212 height 8
click at [205, 253] on textarea "**********" at bounding box center [254, 245] width 212 height 17
type textarea "**********"
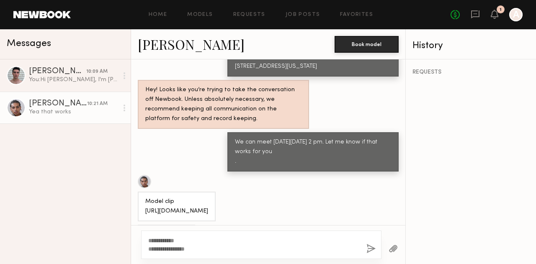
click at [369, 246] on button "button" at bounding box center [371, 249] width 9 height 10
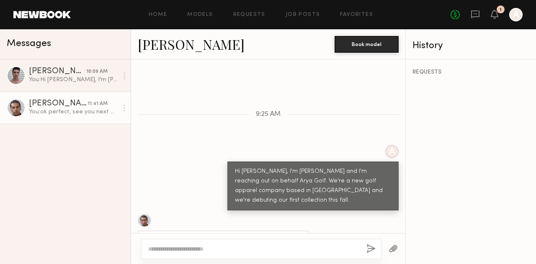
scroll to position [330, 0]
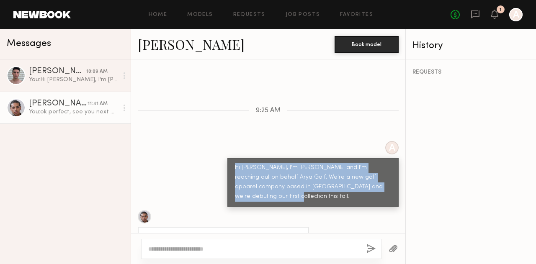
drag, startPoint x: 228, startPoint y: 145, endPoint x: 377, endPoint y: 166, distance: 150.3
click at [377, 166] on div "Hi Jaylin, I'm Amirah and I'm reaching out on behalf Arya Golf. We're a new gol…" at bounding box center [313, 182] width 156 height 39
copy div "Hi Jaylin, I'm Amirah and I'm reaching out on behalf Arya Golf. We're a new gol…"
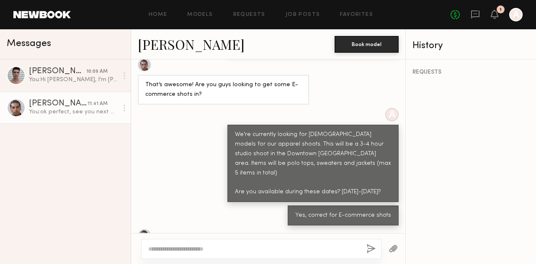
scroll to position [483, 0]
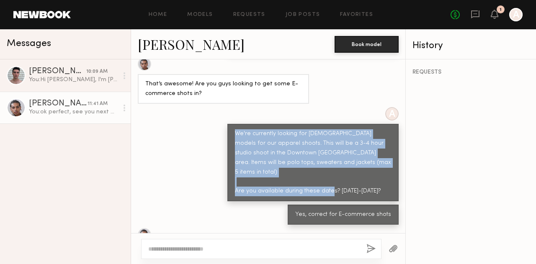
drag, startPoint x: 229, startPoint y: 103, endPoint x: 380, endPoint y: 150, distance: 157.7
click at [380, 150] on div "We're currently looking for male models for our apparel shoots. This will be a …" at bounding box center [313, 162] width 156 height 67
copy div "We're currently looking for male models for our apparel shoots. This will be a …"
click at [157, 139] on div "A We're currently looking for male models for our apparel shoots. This will be …" at bounding box center [268, 154] width 274 height 95
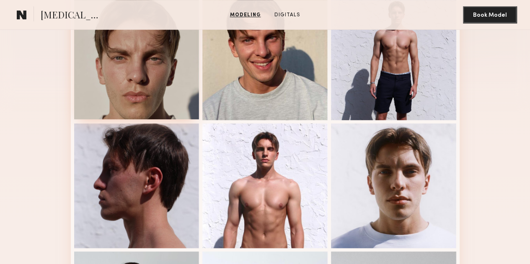
scroll to position [239, 0]
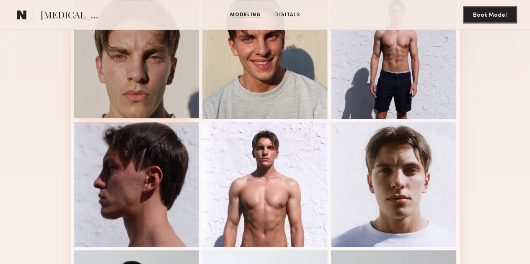
click at [132, 77] on div at bounding box center [136, 55] width 125 height 125
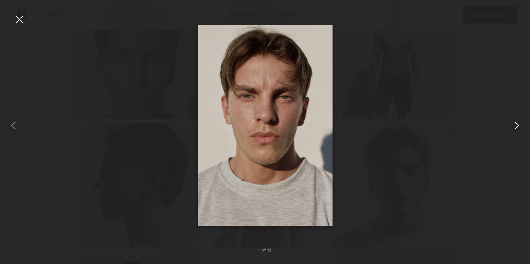
click at [517, 128] on common-icon at bounding box center [516, 125] width 13 height 13
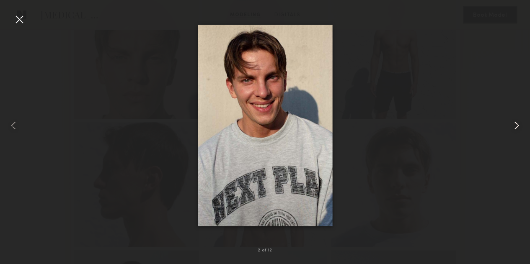
click at [517, 128] on common-icon at bounding box center [516, 125] width 13 height 13
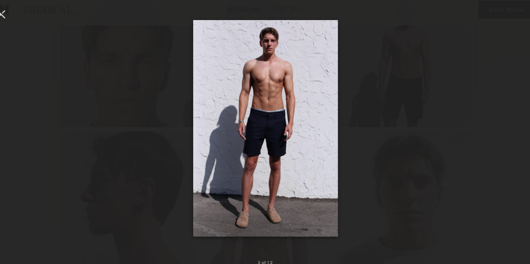
scroll to position [234, 0]
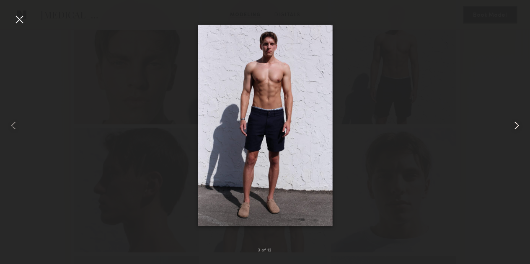
click at [520, 125] on common-icon at bounding box center [516, 125] width 13 height 13
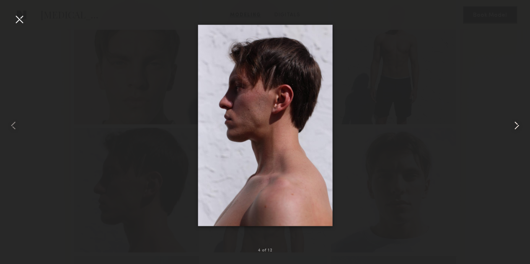
click at [520, 125] on common-icon at bounding box center [516, 125] width 13 height 13
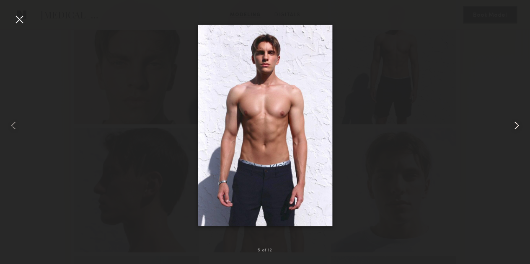
click at [520, 125] on common-icon at bounding box center [516, 125] width 13 height 13
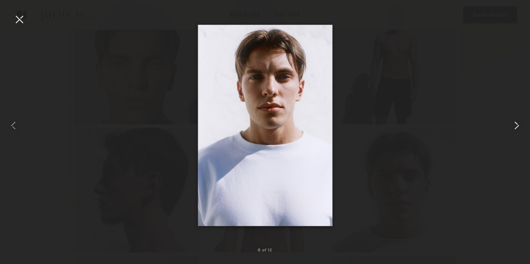
click at [520, 125] on common-icon at bounding box center [516, 125] width 13 height 13
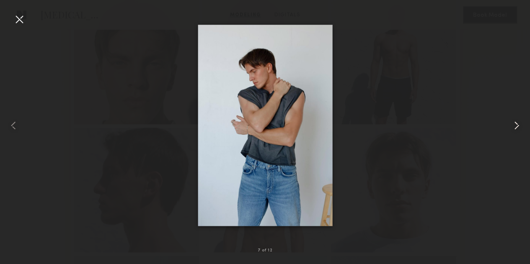
click at [520, 125] on common-icon at bounding box center [516, 125] width 13 height 13
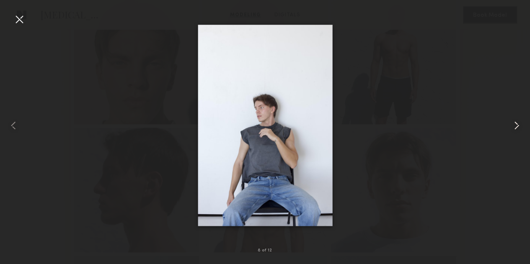
click at [513, 126] on common-icon at bounding box center [516, 125] width 13 height 13
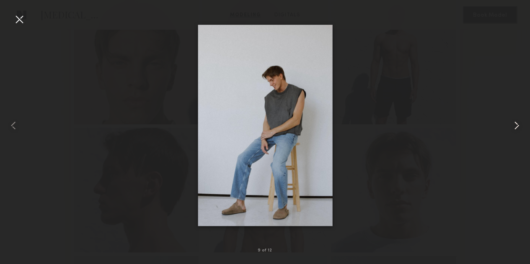
click at [513, 126] on common-icon at bounding box center [516, 125] width 13 height 13
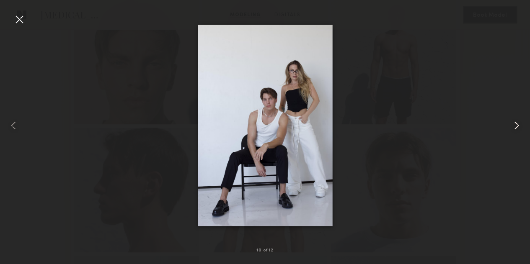
click at [518, 125] on common-icon at bounding box center [516, 125] width 13 height 13
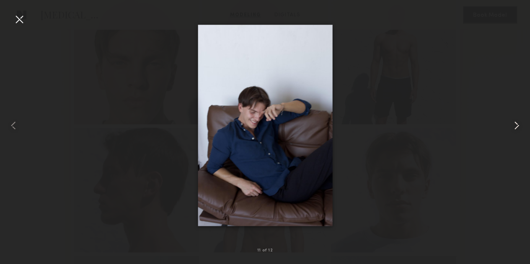
click at [518, 125] on common-icon at bounding box center [516, 125] width 13 height 13
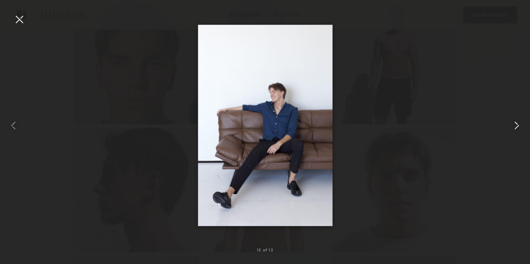
click at [518, 125] on common-icon at bounding box center [516, 125] width 13 height 13
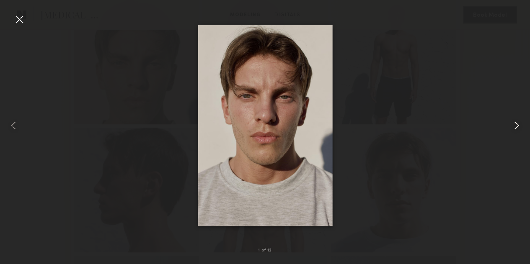
click at [518, 125] on common-icon at bounding box center [516, 125] width 13 height 13
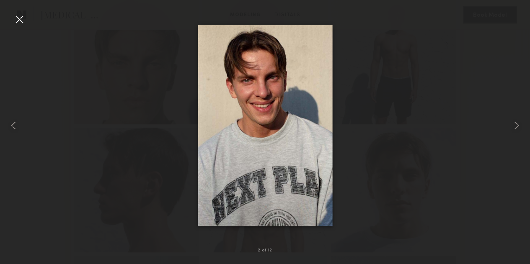
click at [433, 54] on div at bounding box center [265, 125] width 530 height 224
click at [16, 20] on div at bounding box center [19, 19] width 13 height 13
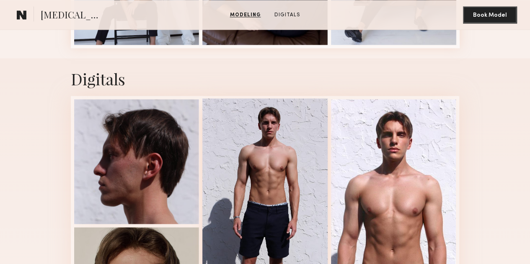
scroll to position [761, 0]
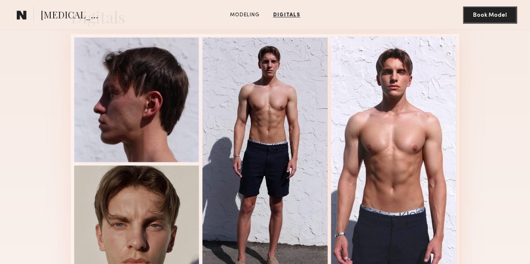
click at [408, 202] on div at bounding box center [393, 163] width 125 height 254
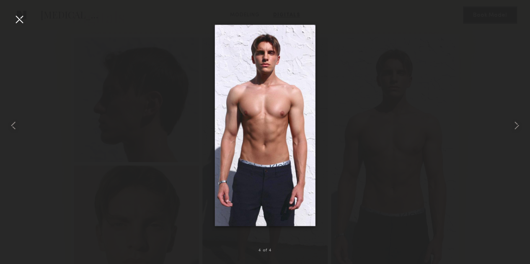
click at [437, 69] on div at bounding box center [265, 125] width 530 height 224
click at [17, 18] on div at bounding box center [19, 19] width 13 height 13
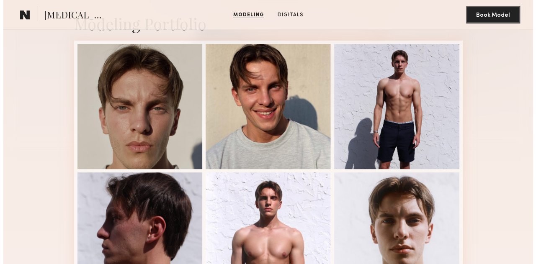
scroll to position [0, 0]
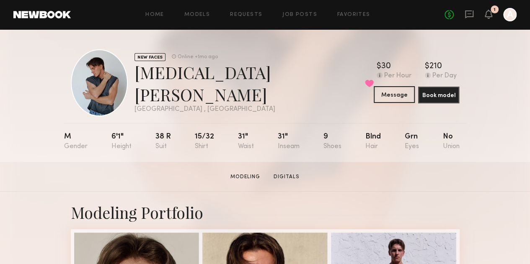
click at [406, 97] on button "Message" at bounding box center [394, 94] width 41 height 17
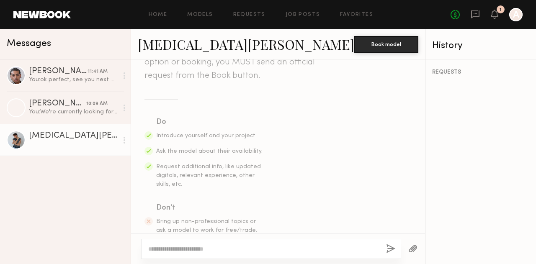
scroll to position [88, 0]
type textarea "**********"
drag, startPoint x: 310, startPoint y: 251, endPoint x: 125, endPoint y: 248, distance: 184.4
click at [125, 248] on div "Messages Jaylin D. 11:41 AM You: ok perfect, see you next week Brad B. 10:09 AM…" at bounding box center [268, 146] width 536 height 235
paste textarea "**********"
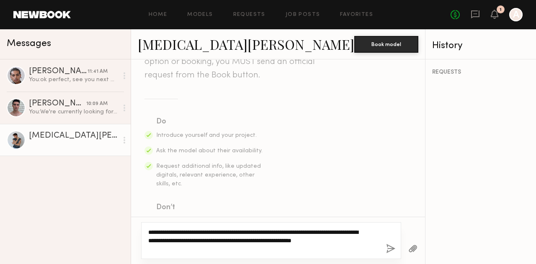
drag, startPoint x: 168, startPoint y: 234, endPoint x: 155, endPoint y: 234, distance: 13.4
click at [155, 234] on textarea "**********" at bounding box center [254, 240] width 212 height 25
click at [290, 234] on textarea "**********" at bounding box center [254, 240] width 212 height 25
type textarea "**********"
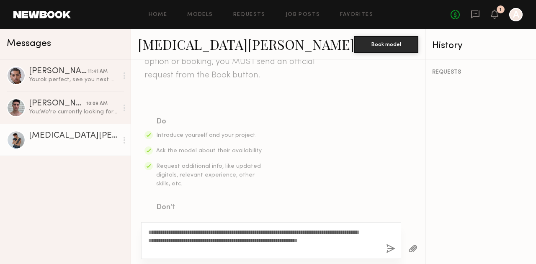
click at [386, 248] on button "button" at bounding box center [390, 249] width 9 height 10
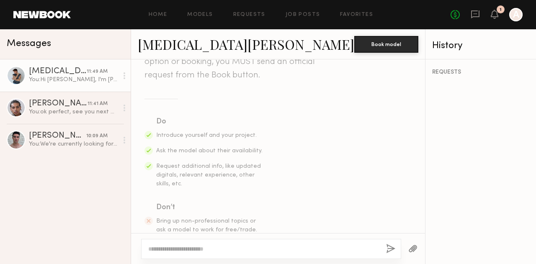
scroll to position [279, 0]
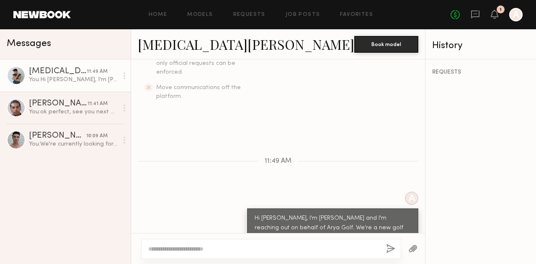
click at [293, 247] on textarea at bounding box center [254, 249] width 212 height 8
paste textarea "**********"
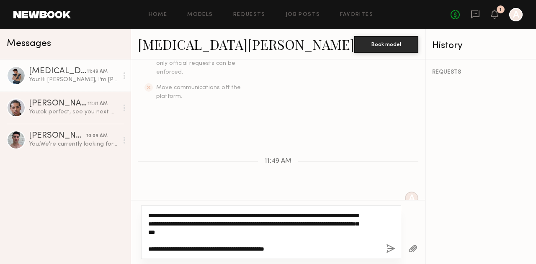
scroll to position [295, 0]
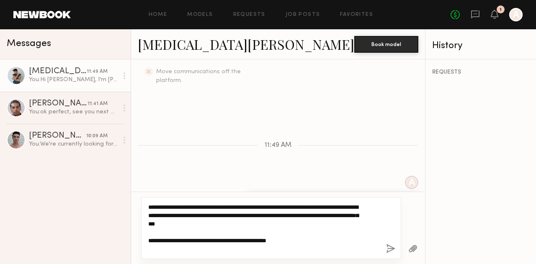
type textarea "**********"
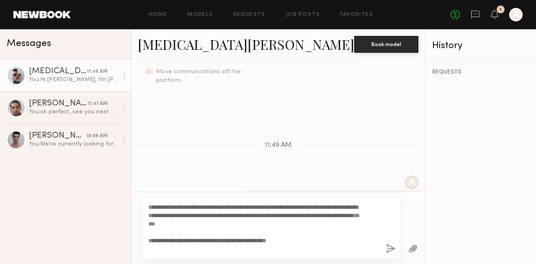
click at [386, 250] on button "button" at bounding box center [390, 249] width 9 height 10
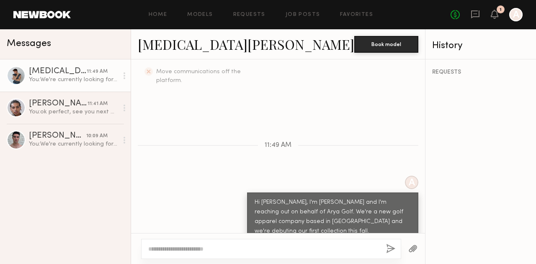
scroll to position [351, 0]
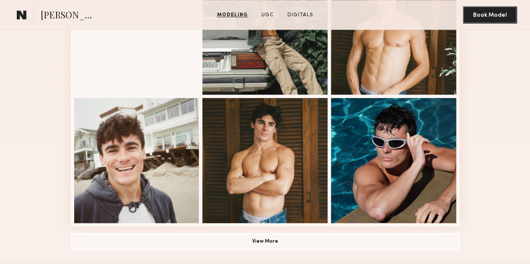
scroll to position [525, 0]
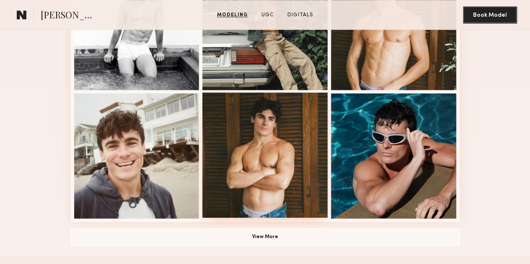
click at [271, 190] on div at bounding box center [264, 155] width 125 height 125
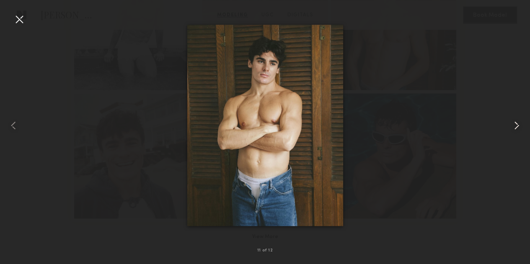
click at [515, 128] on common-icon at bounding box center [516, 125] width 13 height 13
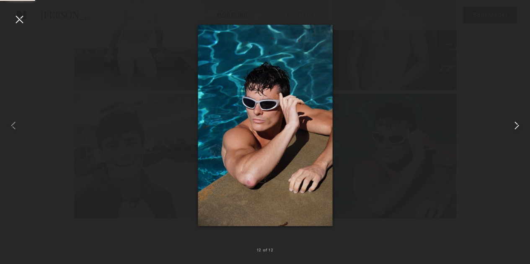
click at [515, 128] on common-icon at bounding box center [516, 125] width 13 height 13
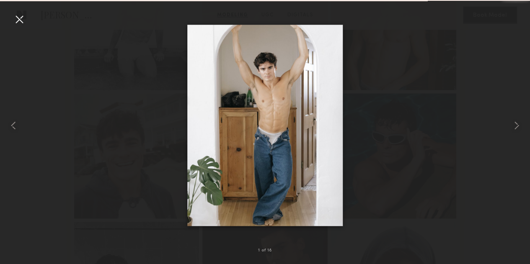
drag, startPoint x: 515, startPoint y: 128, endPoint x: 418, endPoint y: 22, distance: 143.5
click at [418, 22] on div at bounding box center [265, 125] width 530 height 224
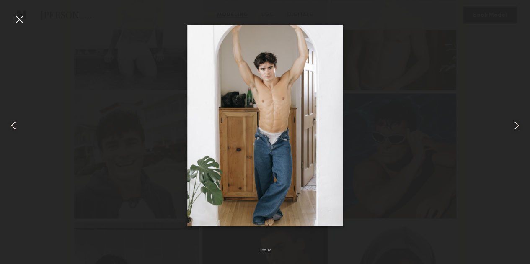
click at [418, 22] on div at bounding box center [265, 125] width 530 height 224
click at [15, 19] on div at bounding box center [19, 19] width 13 height 13
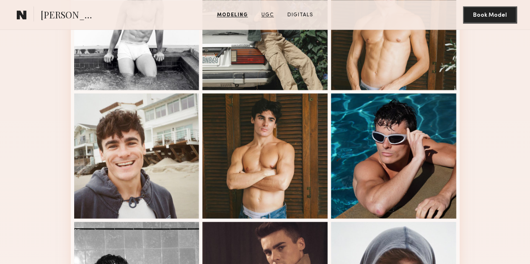
click at [271, 16] on link "UGC" at bounding box center [267, 15] width 19 height 8
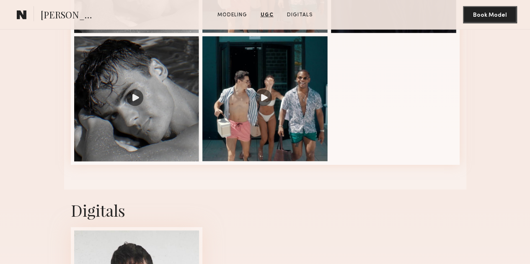
scroll to position [1170, 0]
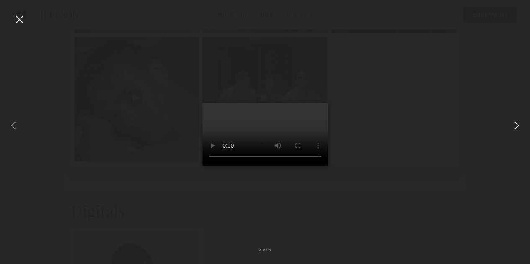
click at [515, 127] on common-icon at bounding box center [516, 125] width 13 height 13
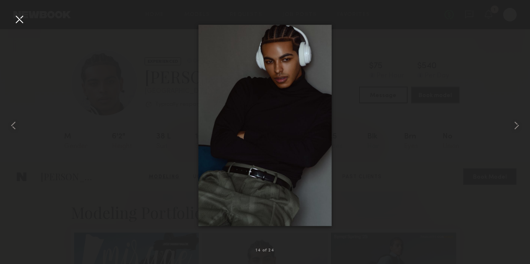
scroll to position [567, 0]
click at [521, 125] on common-icon at bounding box center [516, 125] width 13 height 13
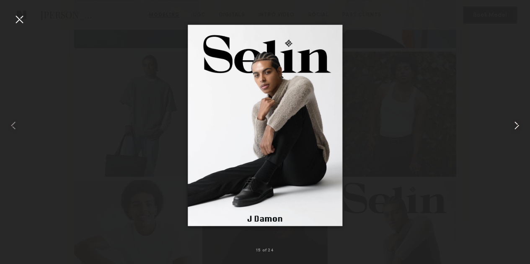
click at [521, 125] on common-icon at bounding box center [516, 125] width 13 height 13
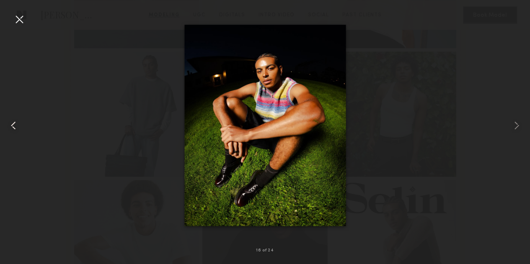
click at [13, 119] on common-icon at bounding box center [13, 125] width 13 height 13
